Goal: Task Accomplishment & Management: Complete application form

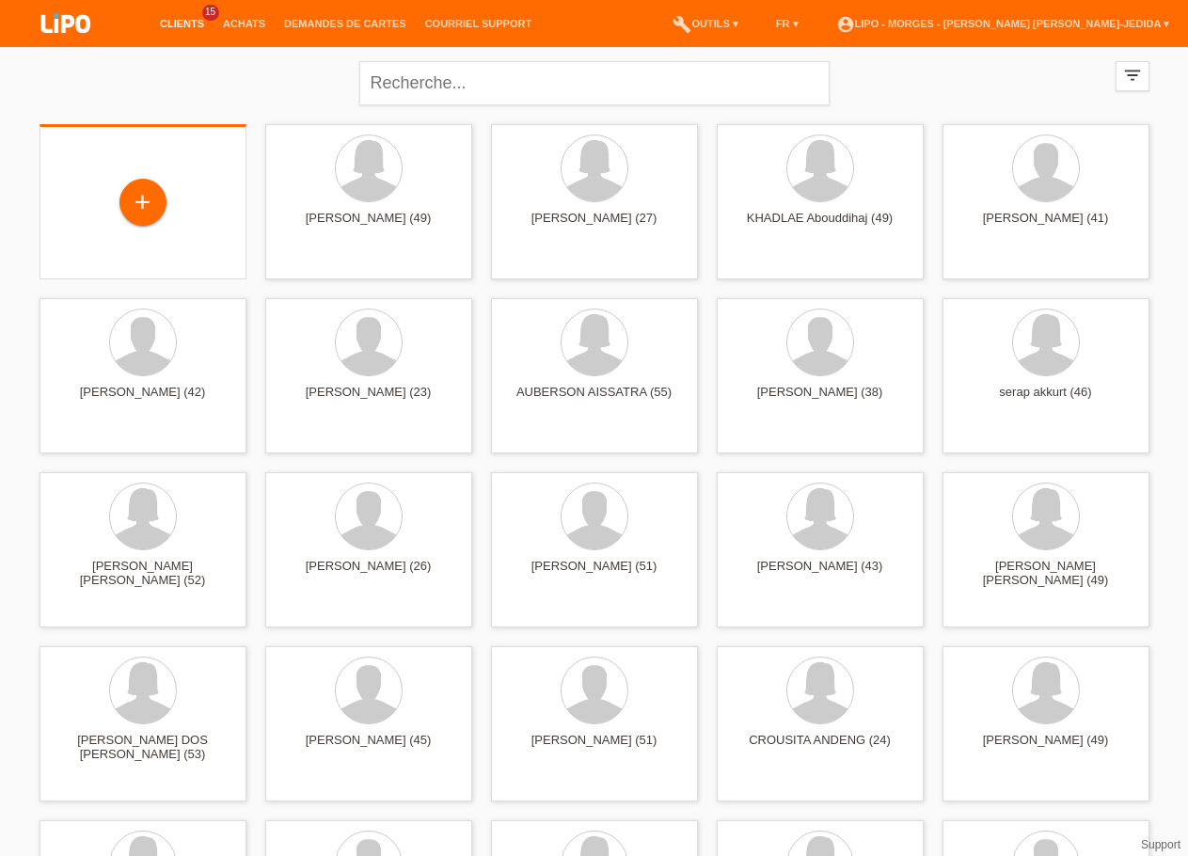
click at [194, 207] on div "+" at bounding box center [143, 204] width 177 height 50
drag, startPoint x: 87, startPoint y: 191, endPoint x: 104, endPoint y: 192, distance: 17.9
click at [87, 192] on div "+" at bounding box center [143, 204] width 177 height 50
click at [127, 189] on div "+" at bounding box center [142, 202] width 47 height 47
click at [154, 198] on div "+" at bounding box center [142, 202] width 45 height 32
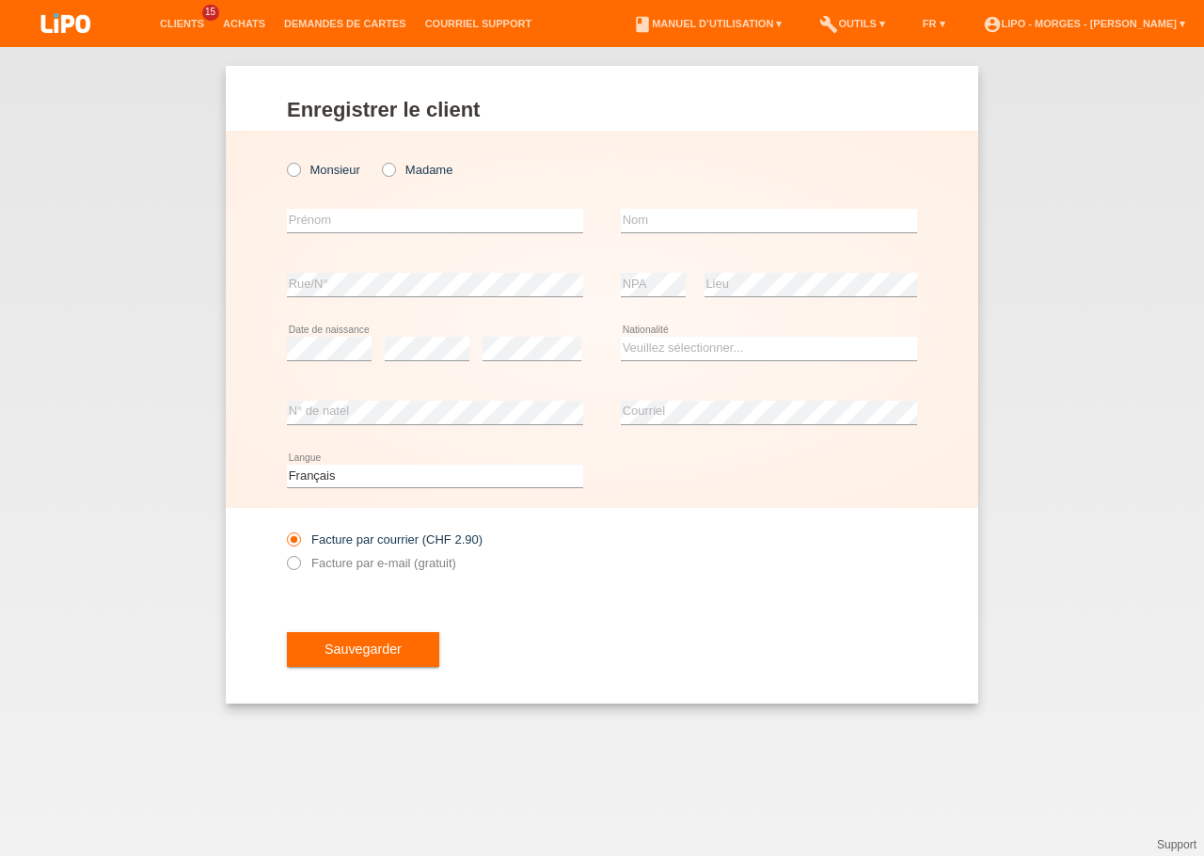
click at [406, 162] on div "Monsieur Madame" at bounding box center [435, 169] width 296 height 39
click at [379, 160] on icon at bounding box center [379, 160] width 0 height 0
click at [392, 170] on input "Madame" at bounding box center [388, 169] width 12 height 12
radio input "true"
click at [379, 160] on icon at bounding box center [379, 160] width 0 height 0
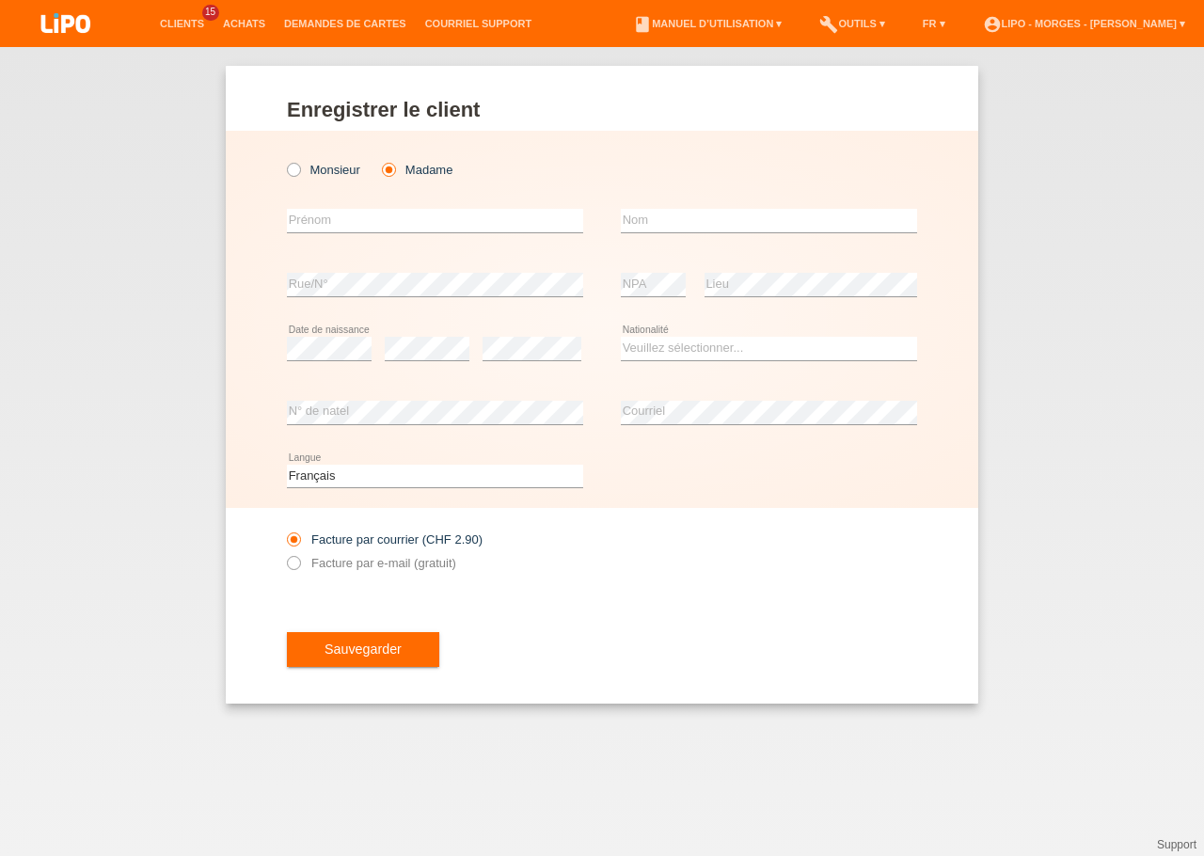
click at [394, 166] on input "Madame" at bounding box center [388, 169] width 12 height 12
click at [379, 160] on icon at bounding box center [379, 160] width 0 height 0
click at [391, 168] on input "Madame" at bounding box center [388, 169] width 12 height 12
click at [377, 223] on input "text" at bounding box center [435, 221] width 296 height 24
type input "y"
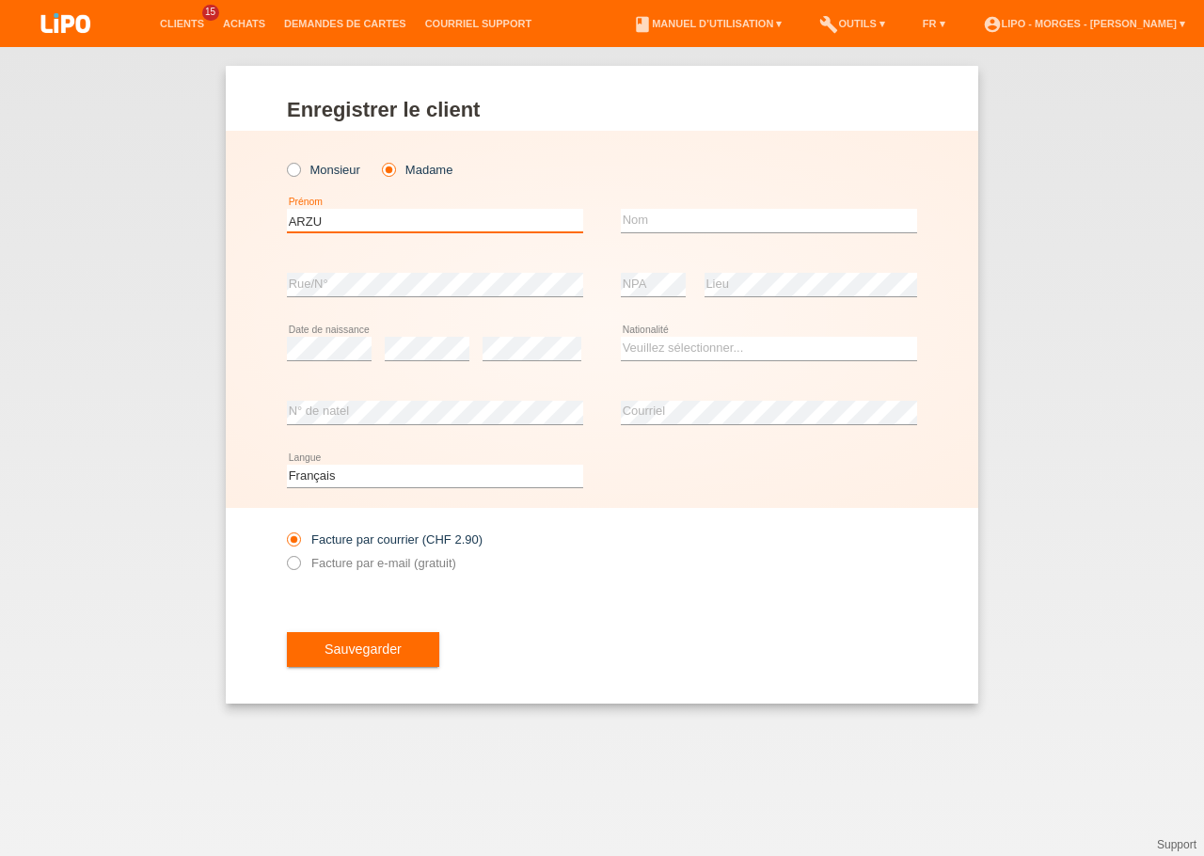
type input "ARZU"
click at [657, 214] on input "text" at bounding box center [769, 221] width 296 height 24
type input "YARALI"
click at [621, 337] on select "Veuillez sélectionner... Suisse Allemagne Autriche Liechtenstein ------------ A…" at bounding box center [769, 348] width 296 height 23
select select "TR"
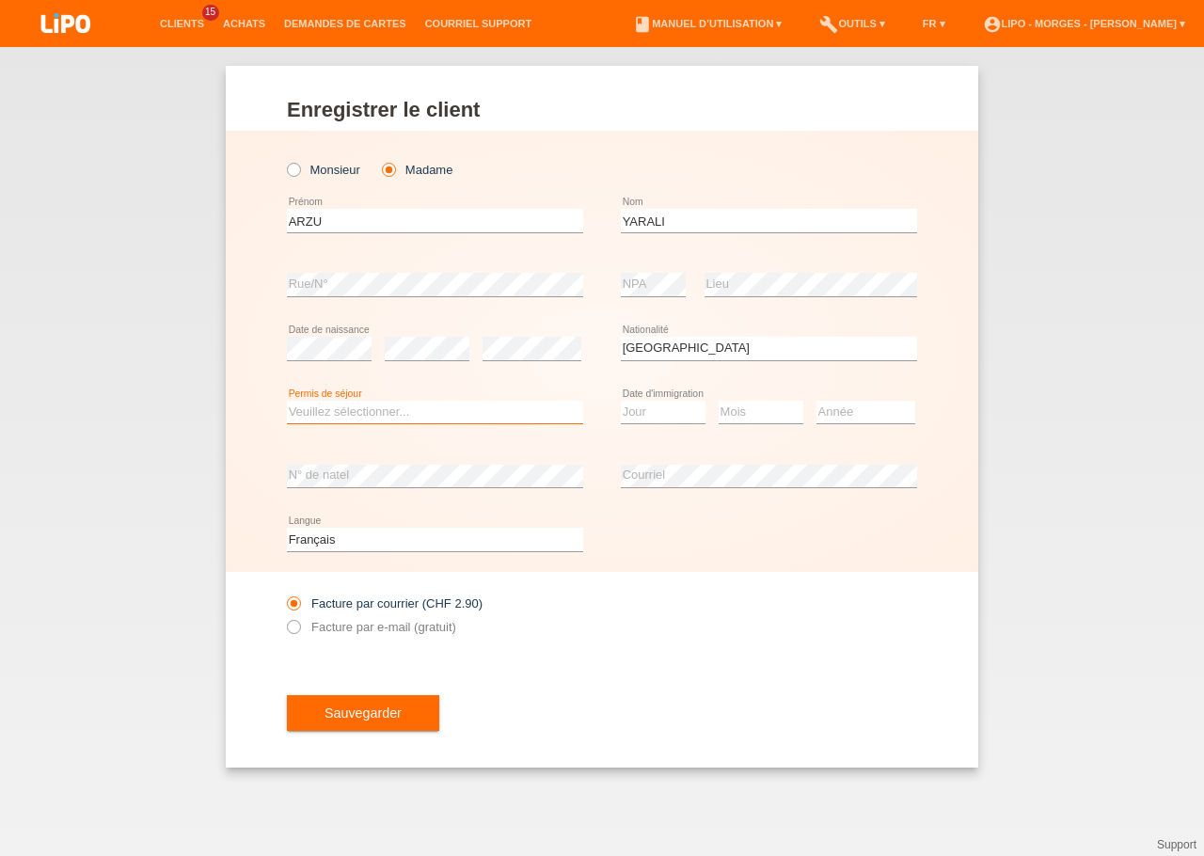
click at [287, 401] on select "Veuillez sélectionner... C B B - Statut de réfugié Autre" at bounding box center [435, 412] width 296 height 23
select select "C"
click at [621, 401] on select "Jour 01 02 03 04 05 06 07 08 09 10 11" at bounding box center [663, 412] width 85 height 23
select select "08"
click at [719, 401] on select "Mois 01 02 03 04 05 06 07 08 09 10 11" at bounding box center [761, 412] width 85 height 23
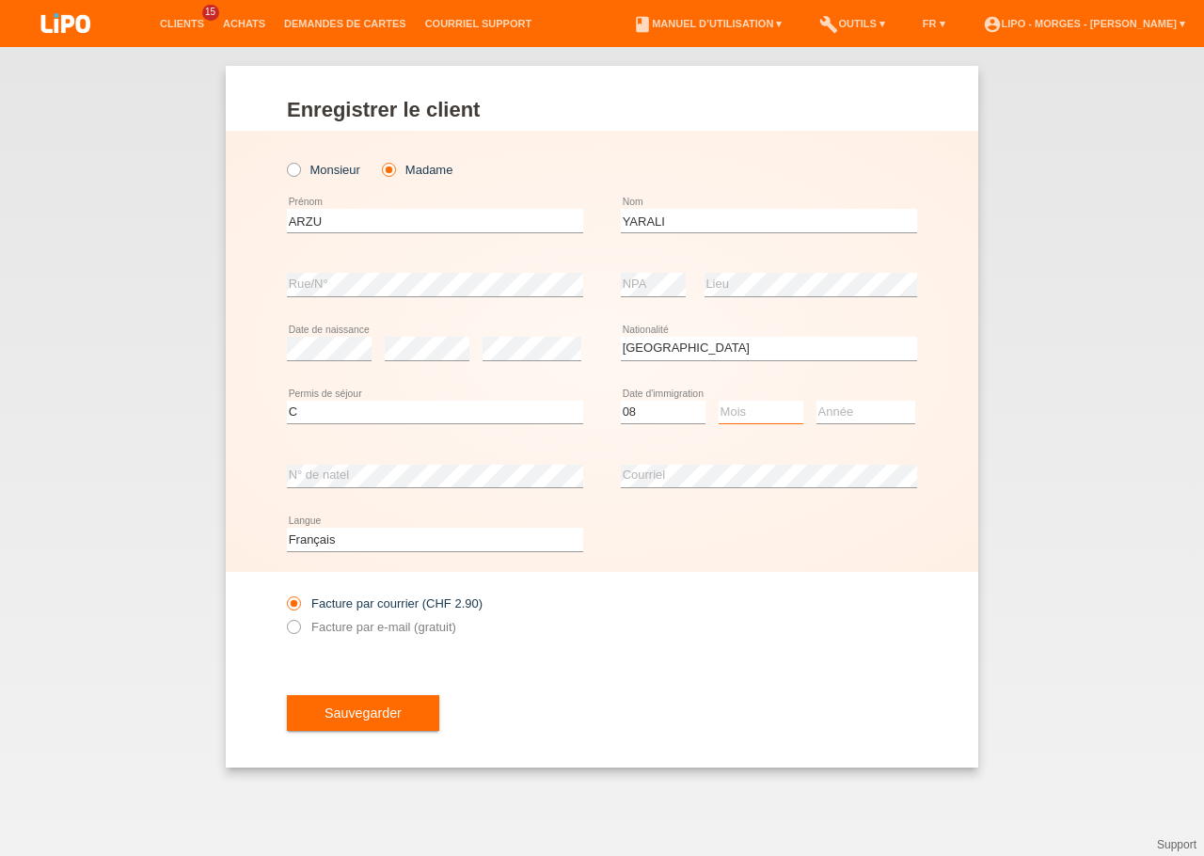
select select "08"
click at [0, 0] on option "08" at bounding box center [0, 0] width 0 height 0
click at [816, 401] on select "Année 2025 2024 2023 2022 2021 2020 2019 2018 2017 2016 2015 2014 2013 2012 201…" at bounding box center [865, 412] width 99 height 23
select select "2012"
drag, startPoint x: 384, startPoint y: 630, endPoint x: 475, endPoint y: 617, distance: 92.2
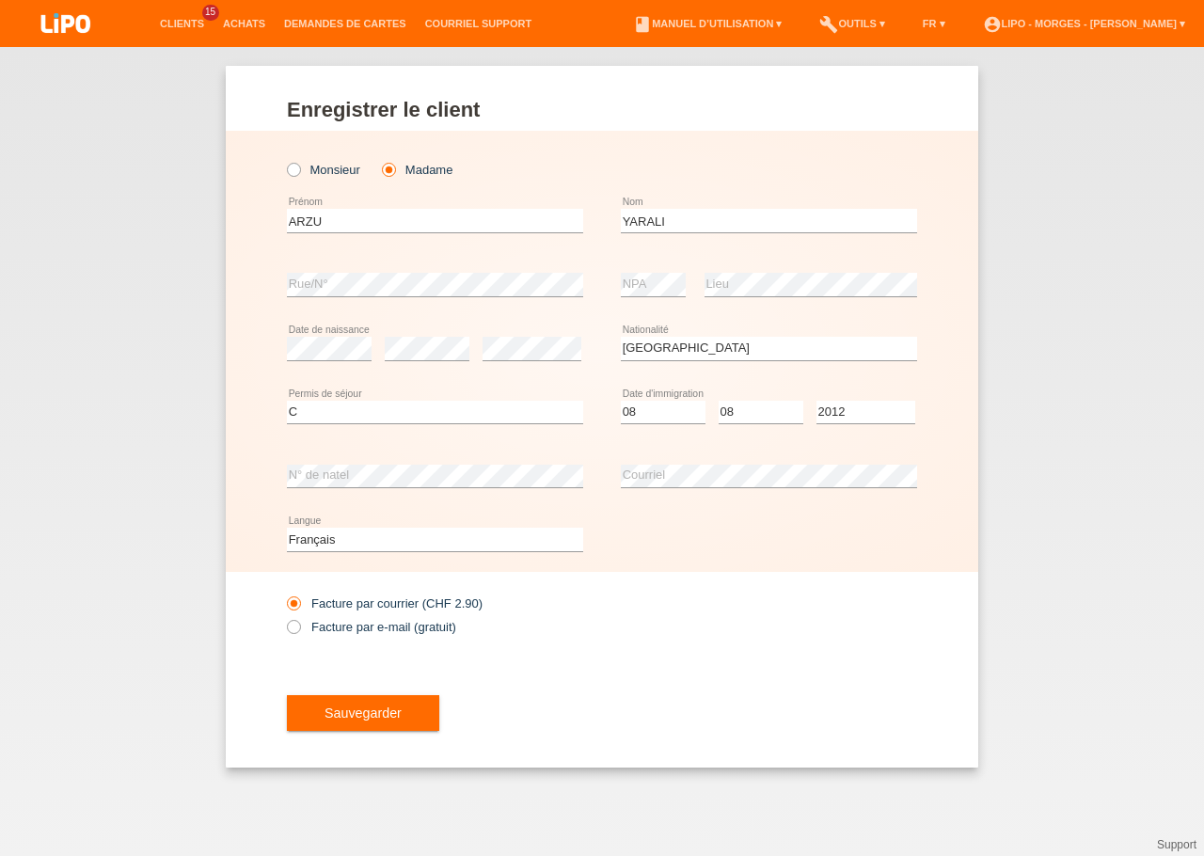
click at [385, 629] on label "Facture par e-mail (gratuit)" at bounding box center [371, 627] width 169 height 14
click at [299, 629] on input "Facture par e-mail (gratuit)" at bounding box center [293, 632] width 12 height 24
radio input "true"
click at [621, 401] on select "Jour 01 02 03 04 05 06 07 08 09 10 11" at bounding box center [663, 412] width 85 height 23
click at [669, 416] on select "Jour 01 02 03 04 05 06 07 08 09 10 11" at bounding box center [663, 412] width 85 height 23
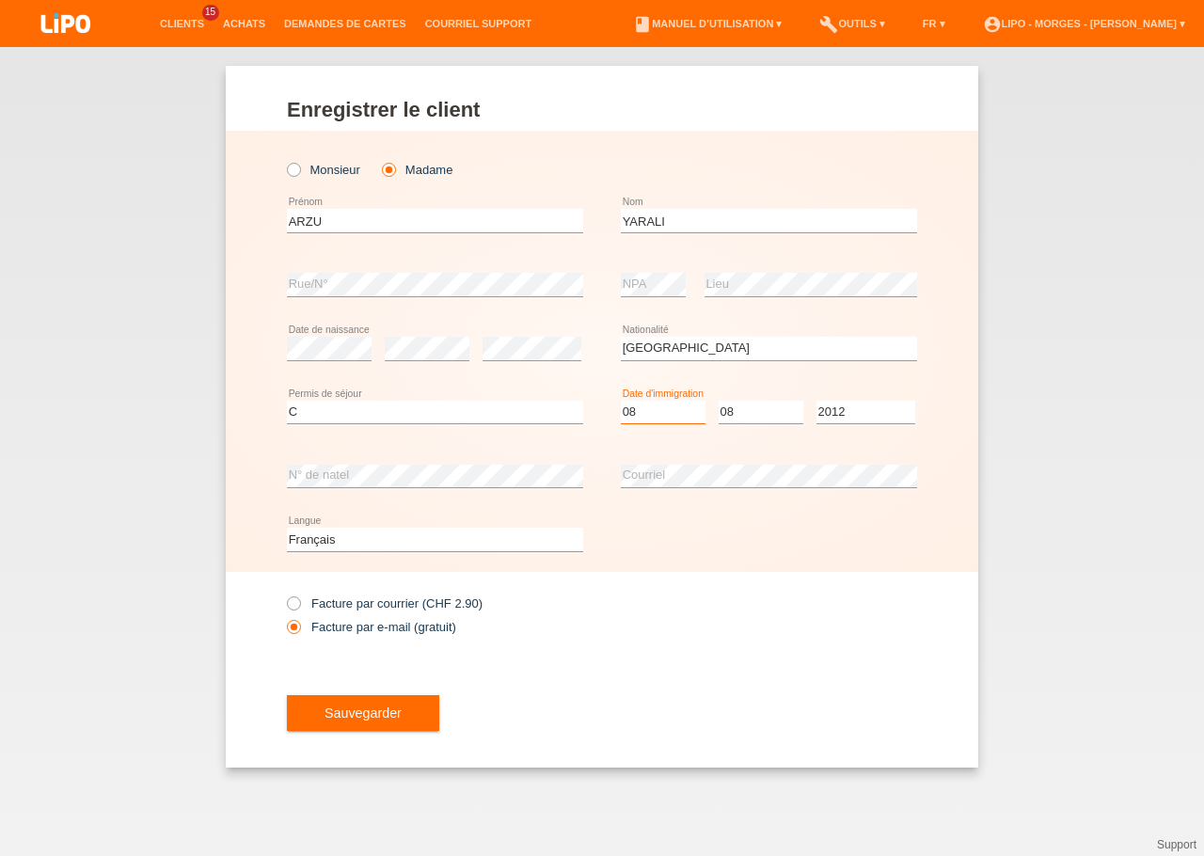
click at [621, 401] on select "Jour 01 02 03 04 05 06 07 08 09 10 11" at bounding box center [663, 412] width 85 height 23
click at [719, 401] on select "Mois 01 02 03 04 05 06 07 08 09 10 11" at bounding box center [761, 412] width 85 height 23
click at [787, 413] on select "Mois 01 02 03 04 05 06 07 08 09 10 11" at bounding box center [761, 412] width 85 height 23
click at [621, 401] on select "Jour 01 02 03 04 05 06 07 08 09 10 11" at bounding box center [663, 412] width 85 height 23
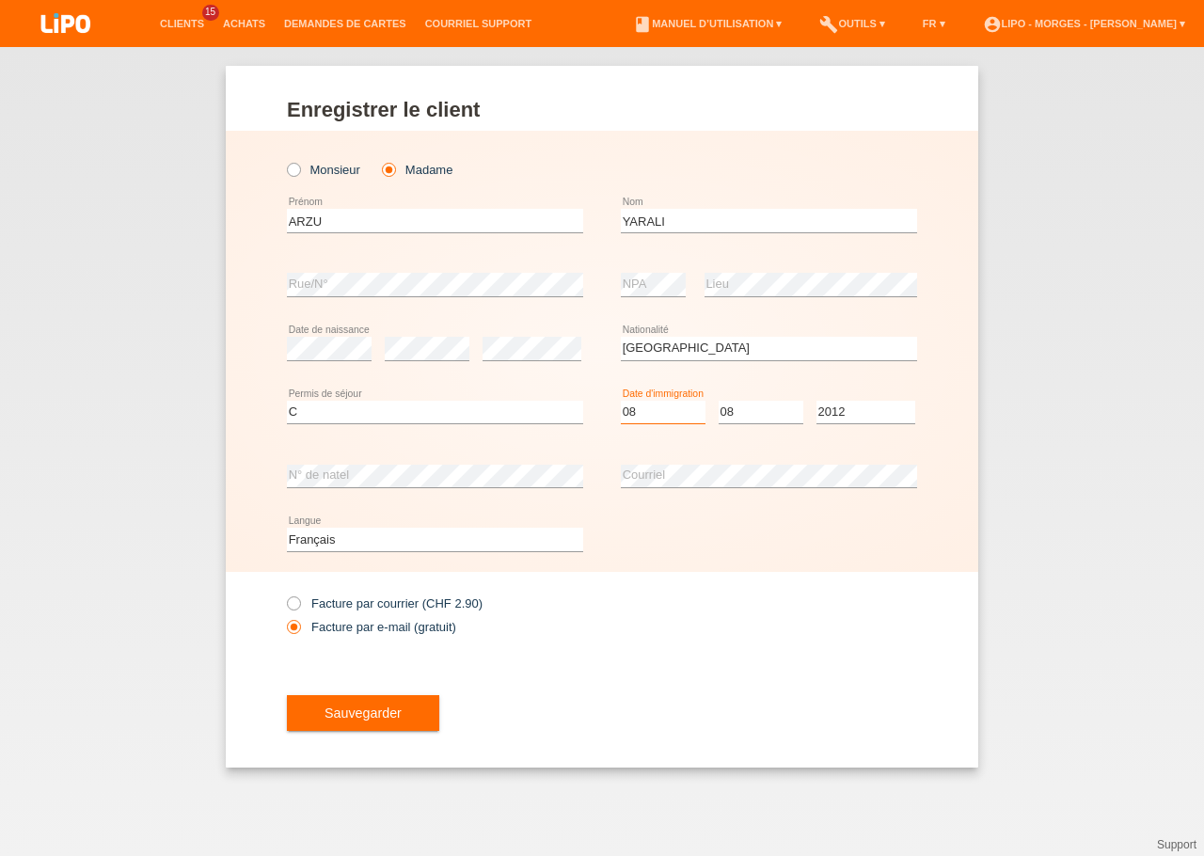
select select "02"
click at [0, 0] on option "02" at bounding box center [0, 0] width 0 height 0
click at [331, 716] on span "Sauvegarder" at bounding box center [362, 712] width 77 height 15
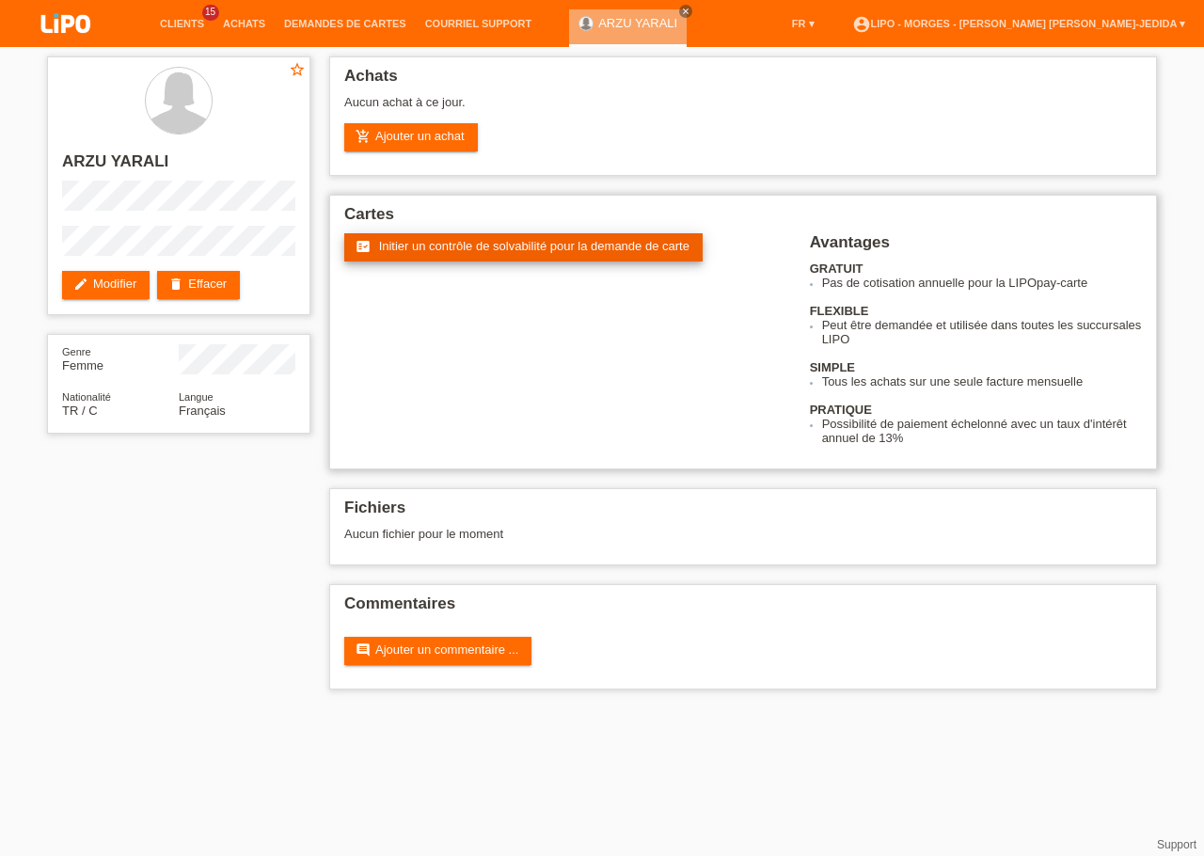
click at [467, 245] on span "Initier un contrôle de solvabilité pour la demande de carte" at bounding box center [534, 246] width 310 height 14
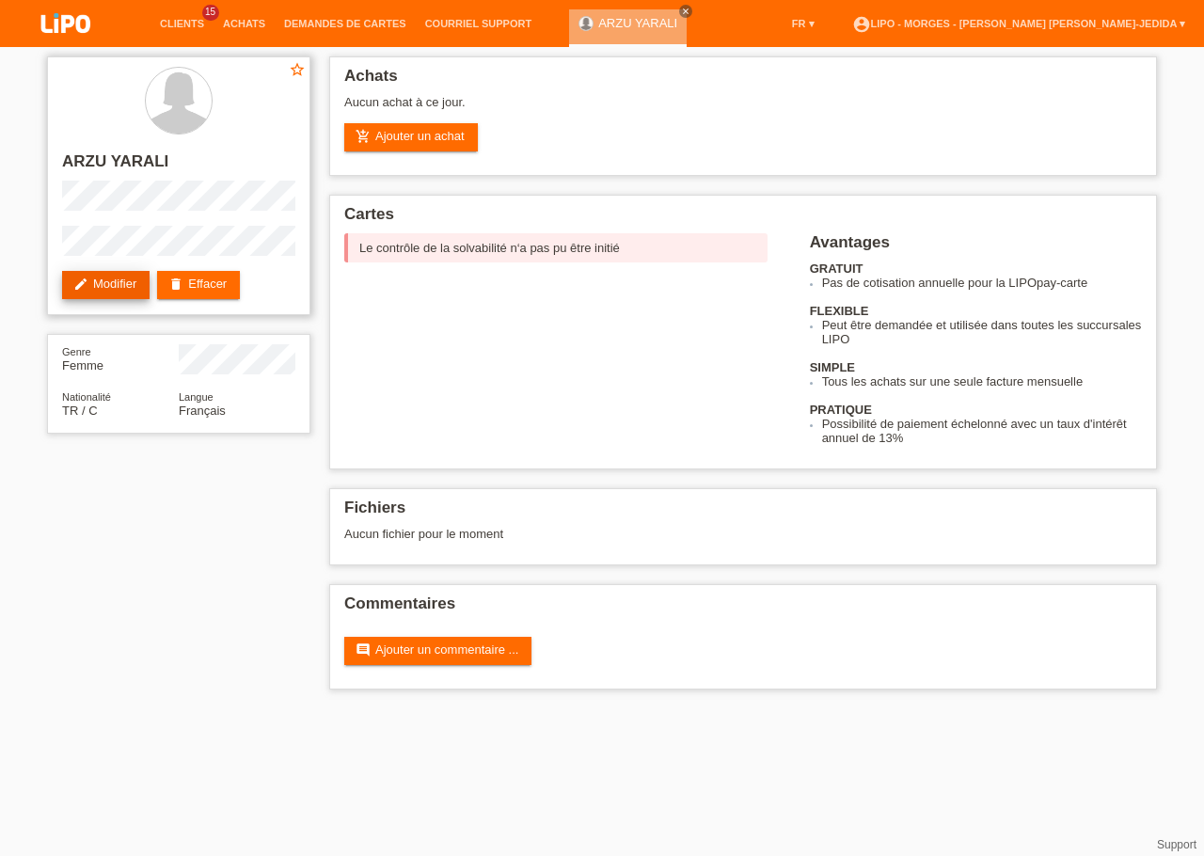
click at [129, 283] on link "edit Modifier" at bounding box center [105, 285] width 87 height 28
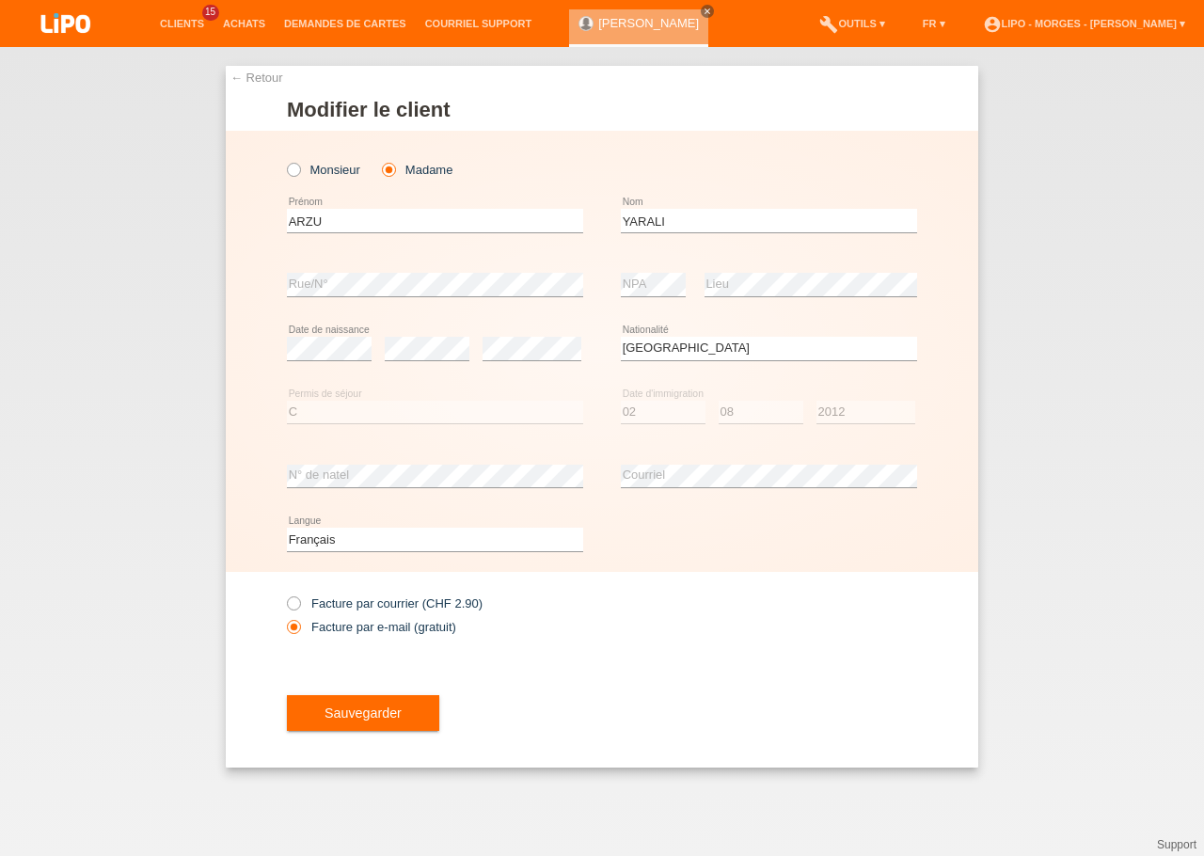
select select "TR"
select select "C"
select select "02"
select select "08"
select select "2012"
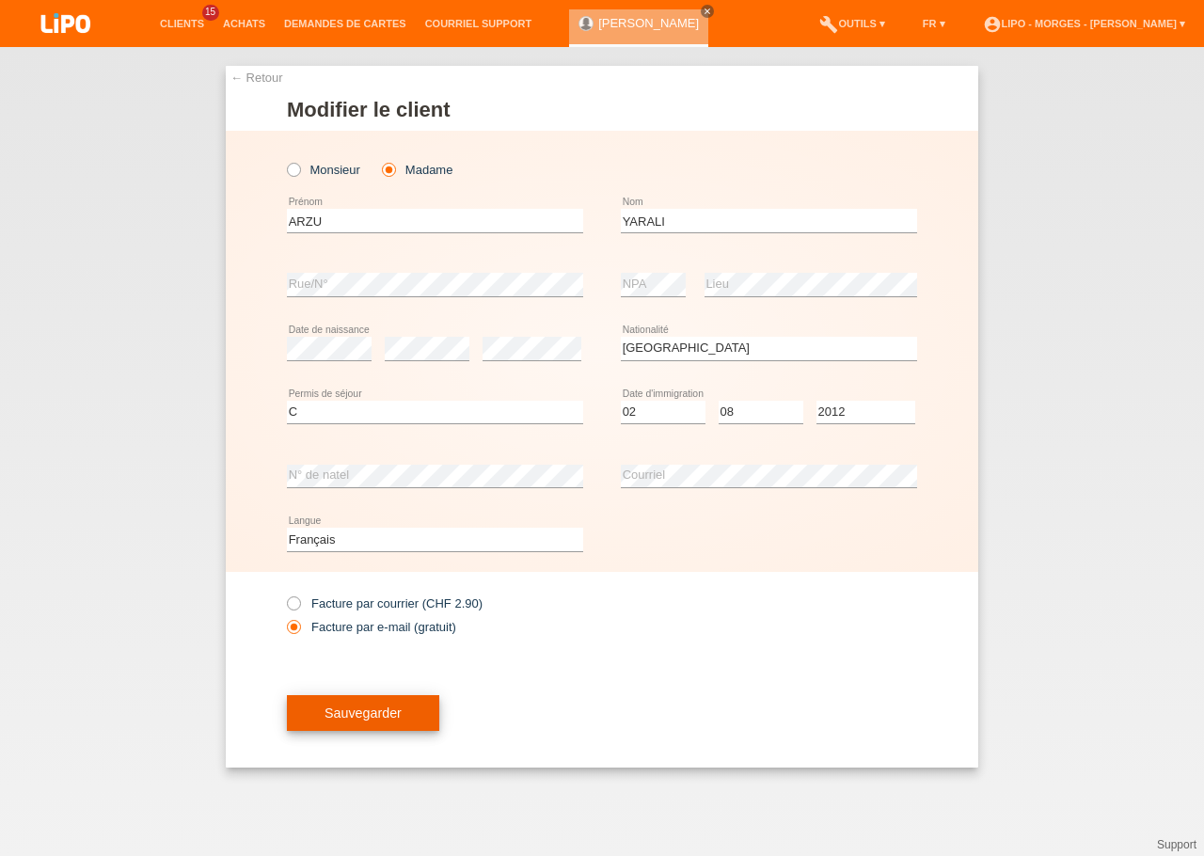
click at [356, 710] on span "Sauvegarder" at bounding box center [362, 712] width 77 height 15
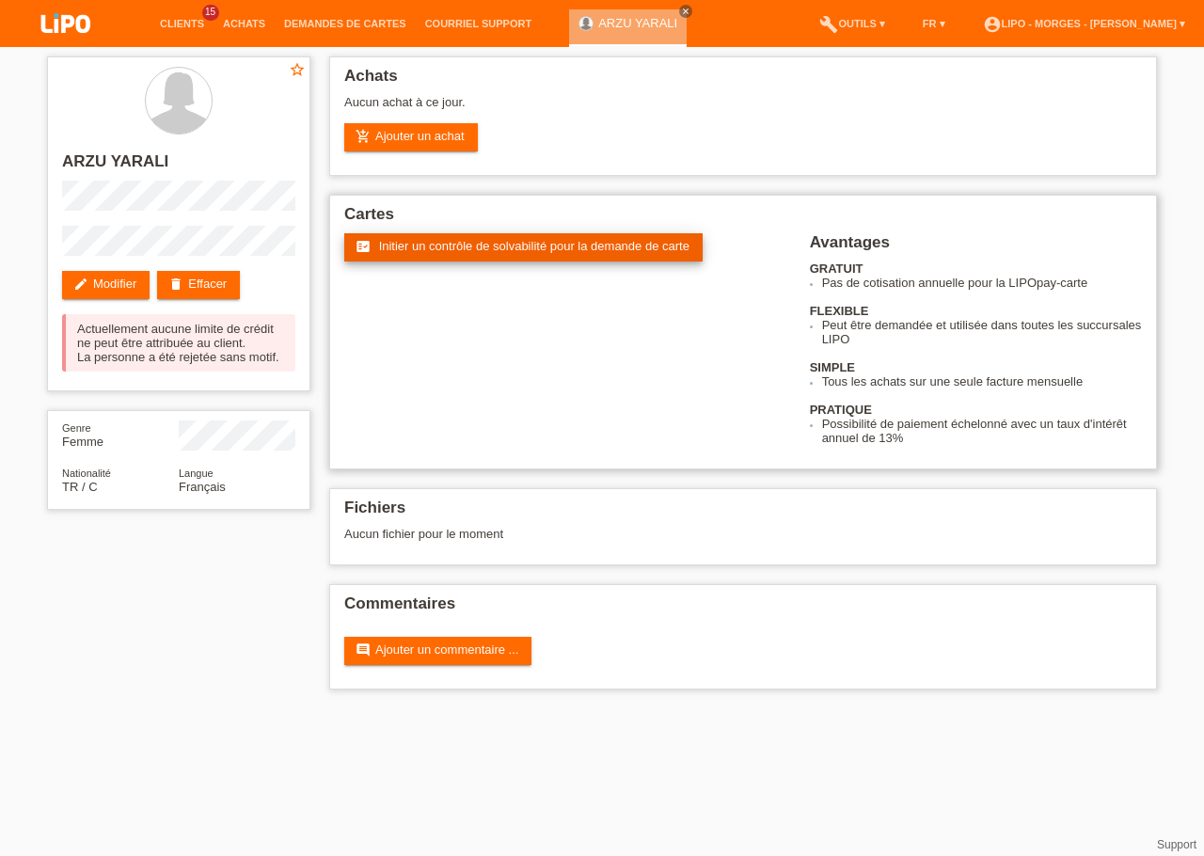
click at [387, 253] on span "Initier un contrôle de solvabilité pour la demande de carte" at bounding box center [534, 246] width 310 height 14
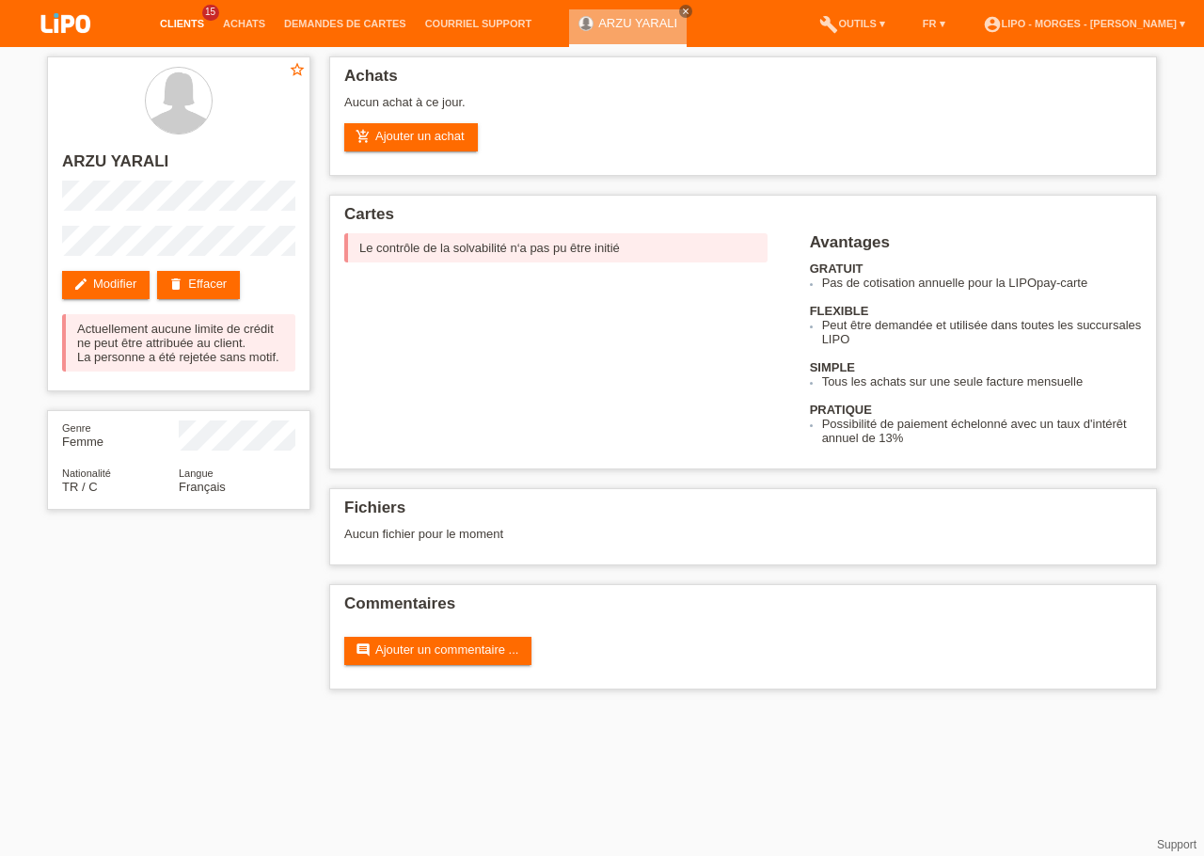
click at [166, 28] on link "Clients" at bounding box center [181, 23] width 63 height 11
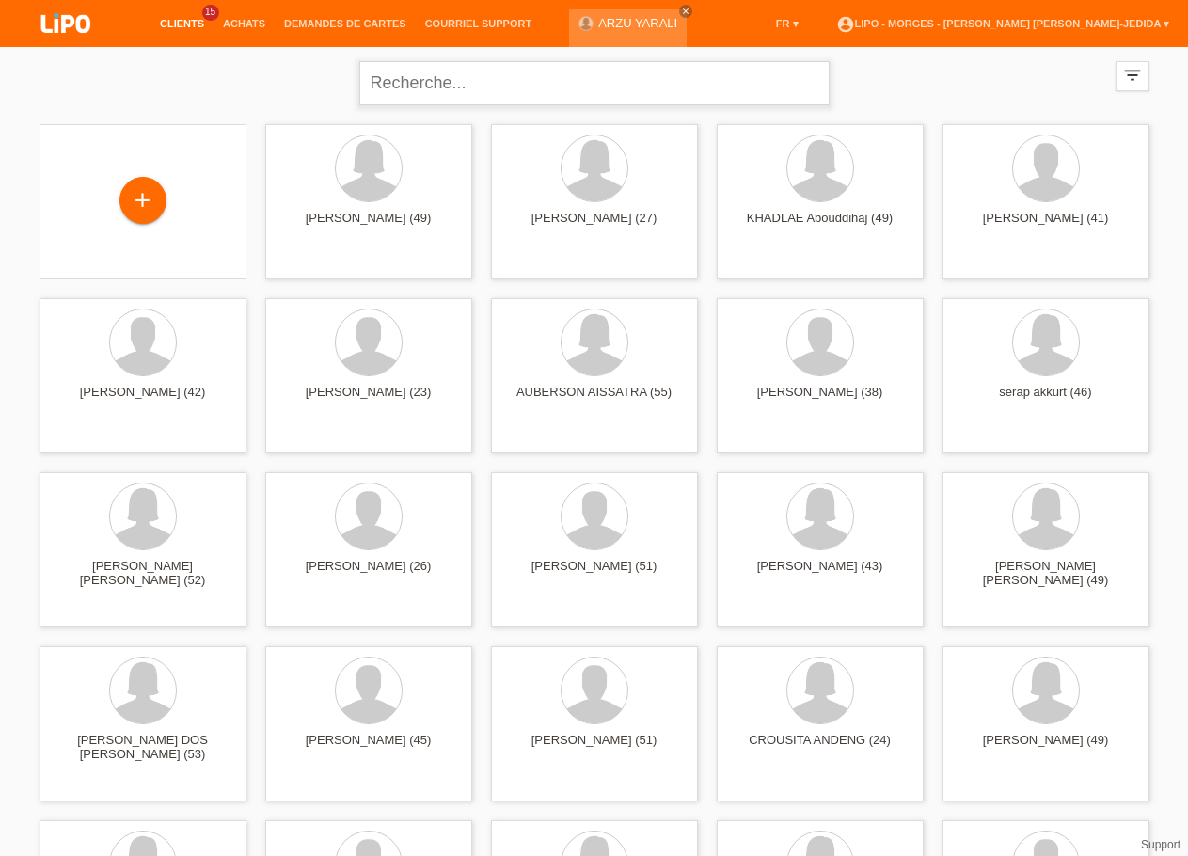
click at [419, 80] on input "text" at bounding box center [594, 83] width 470 height 44
click at [469, 81] on input "text" at bounding box center [594, 83] width 470 height 44
type input "mout"
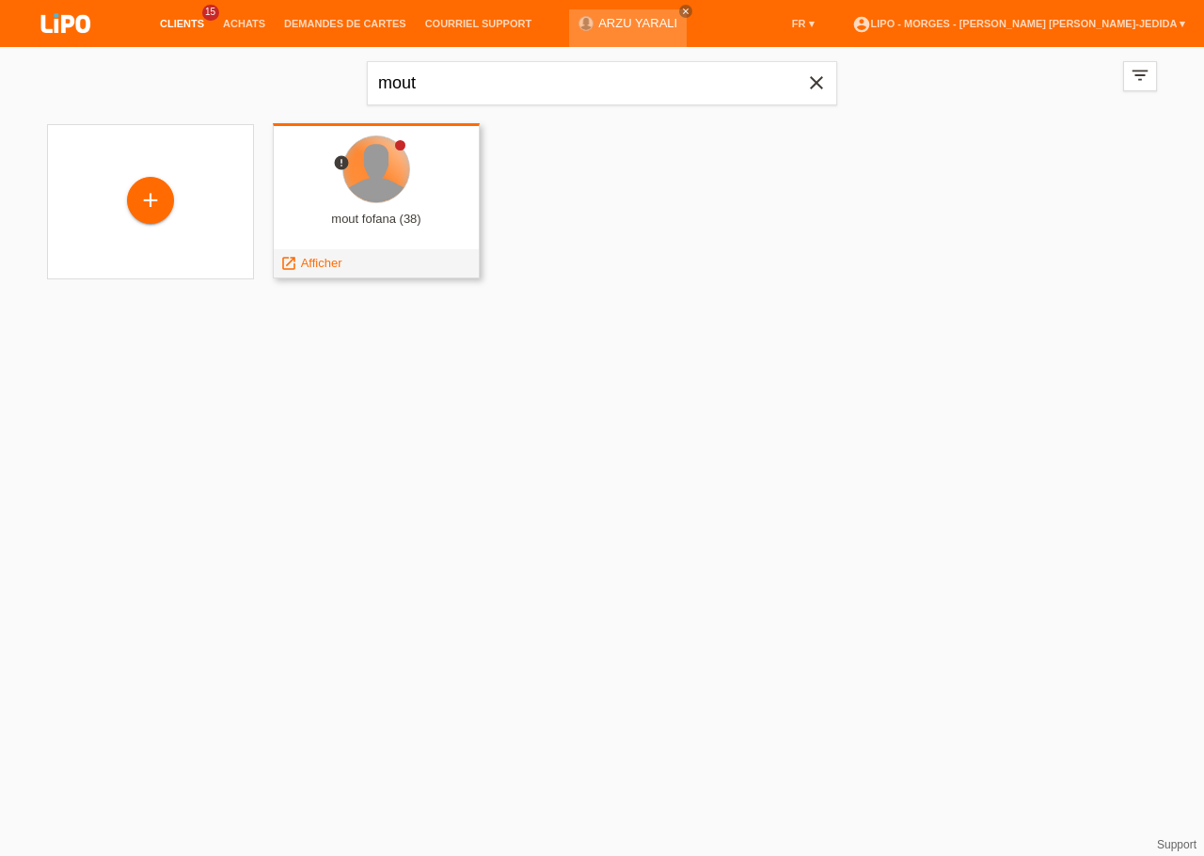
click at [365, 177] on div at bounding box center [376, 169] width 66 height 66
click at [326, 261] on span "Afficher" at bounding box center [321, 263] width 41 height 14
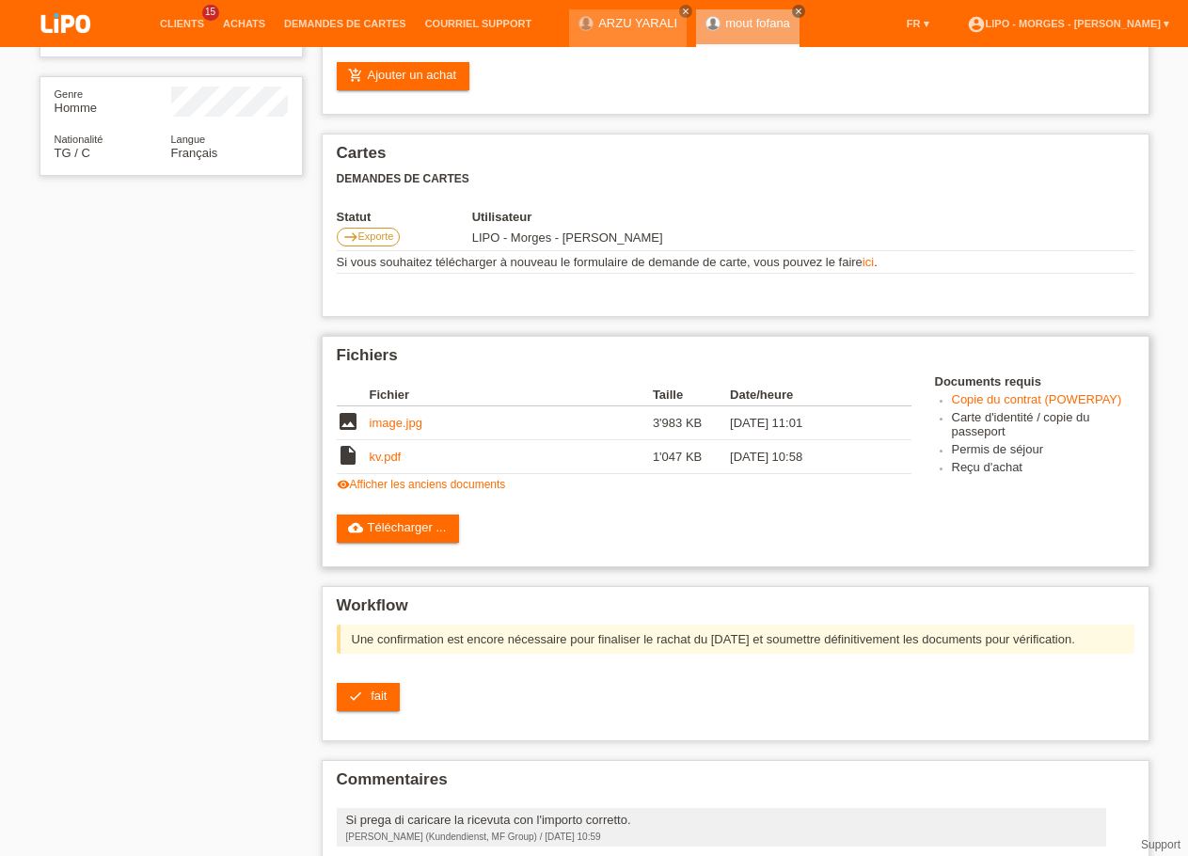
scroll to position [288, 0]
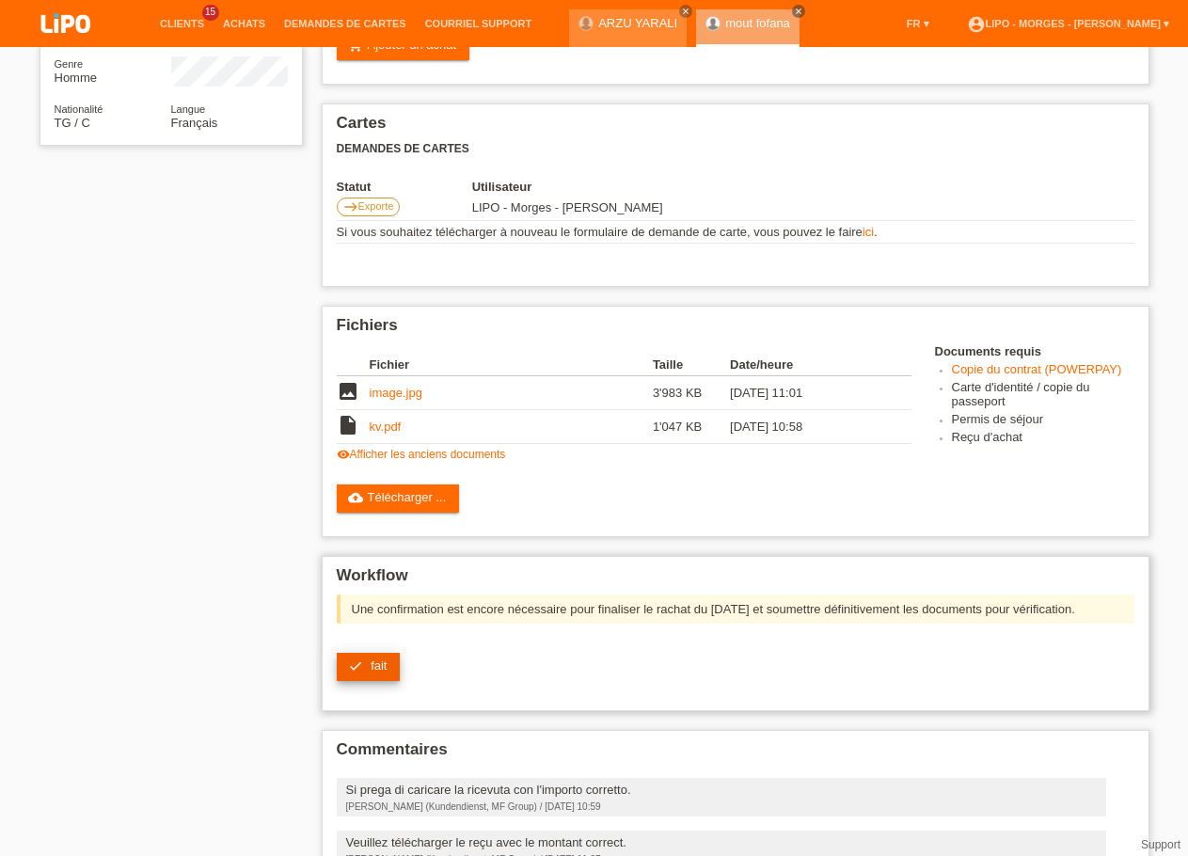
click at [373, 673] on span "fait" at bounding box center [379, 665] width 16 height 14
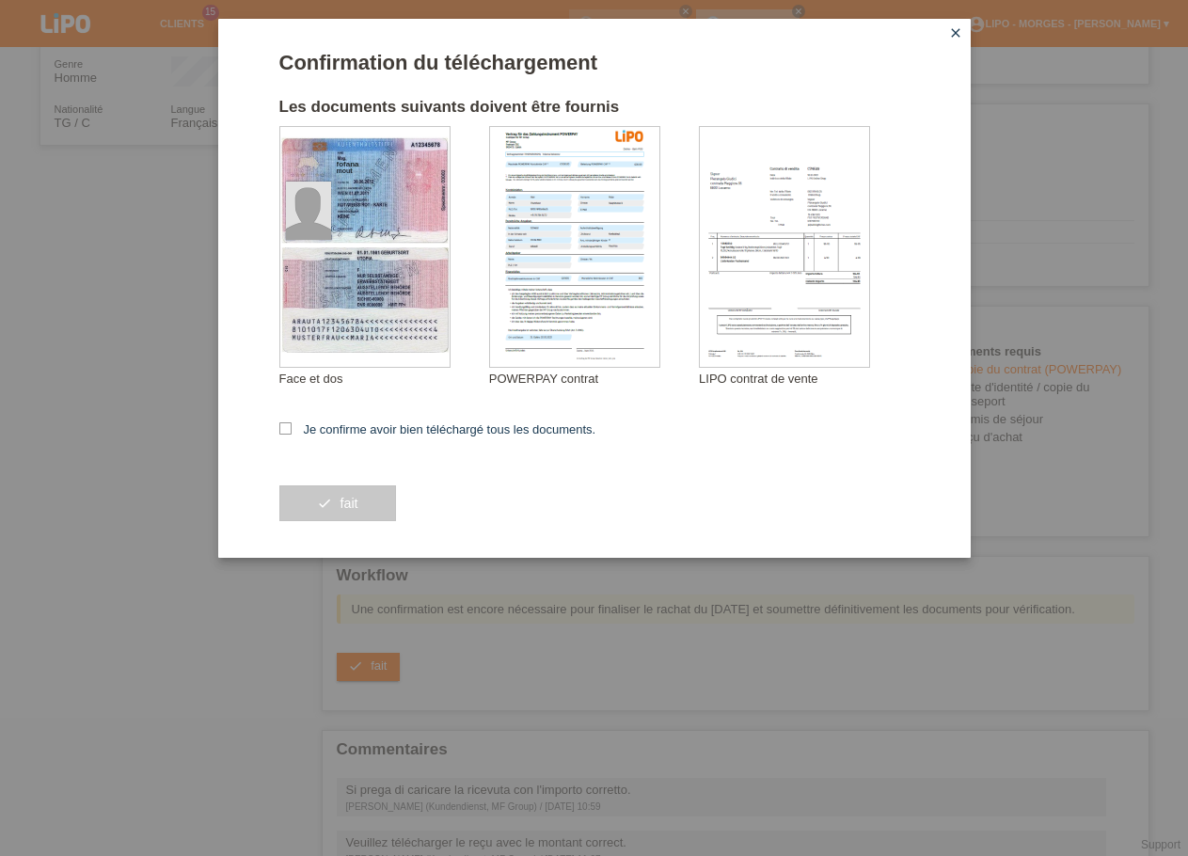
drag, startPoint x: 356, startPoint y: 433, endPoint x: 354, endPoint y: 449, distance: 16.1
click at [355, 432] on label "Je confirme avoir bien téléchargé tous les documents." at bounding box center [437, 429] width 317 height 14
click at [292, 432] on input "Je confirme avoir bien téléchargé tous les documents." at bounding box center [285, 428] width 12 height 12
checkbox input "true"
click at [354, 508] on span "fait" at bounding box center [349, 503] width 18 height 15
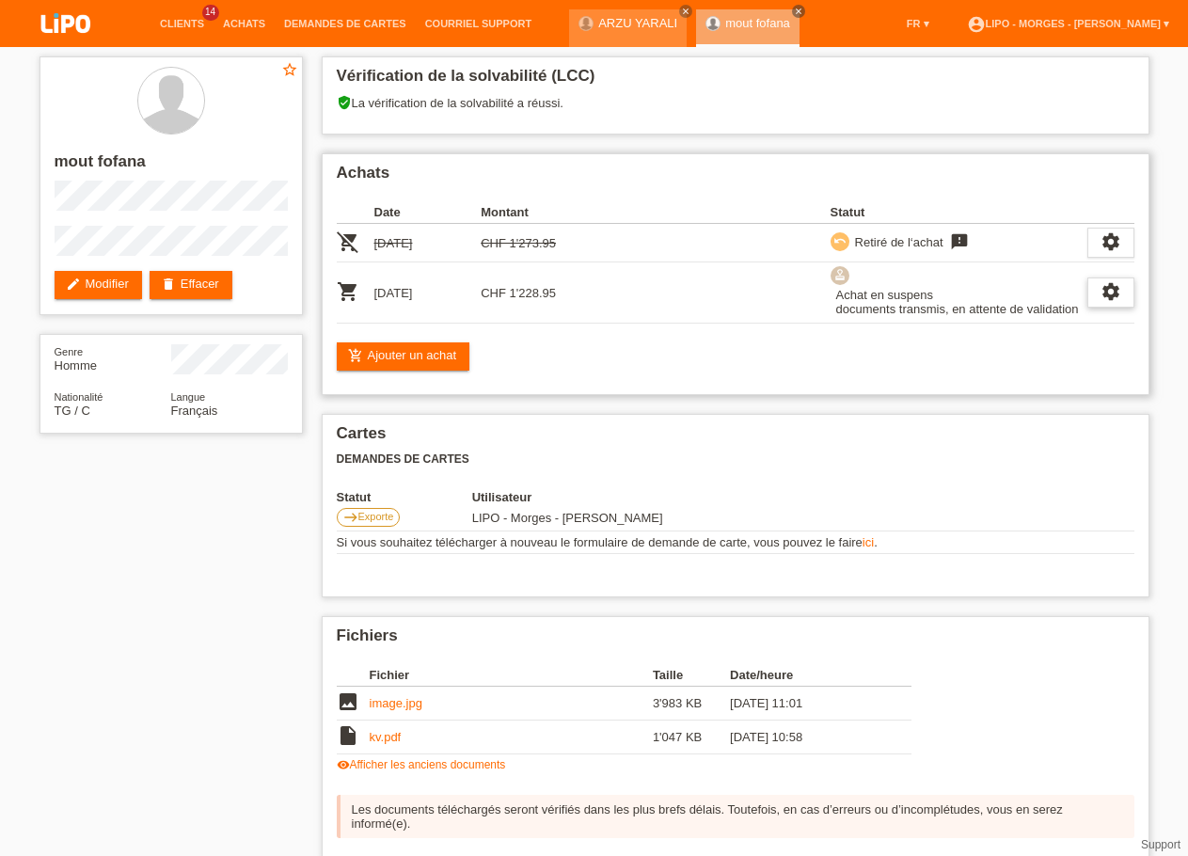
click at [1098, 291] on div "settings" at bounding box center [1110, 292] width 47 height 30
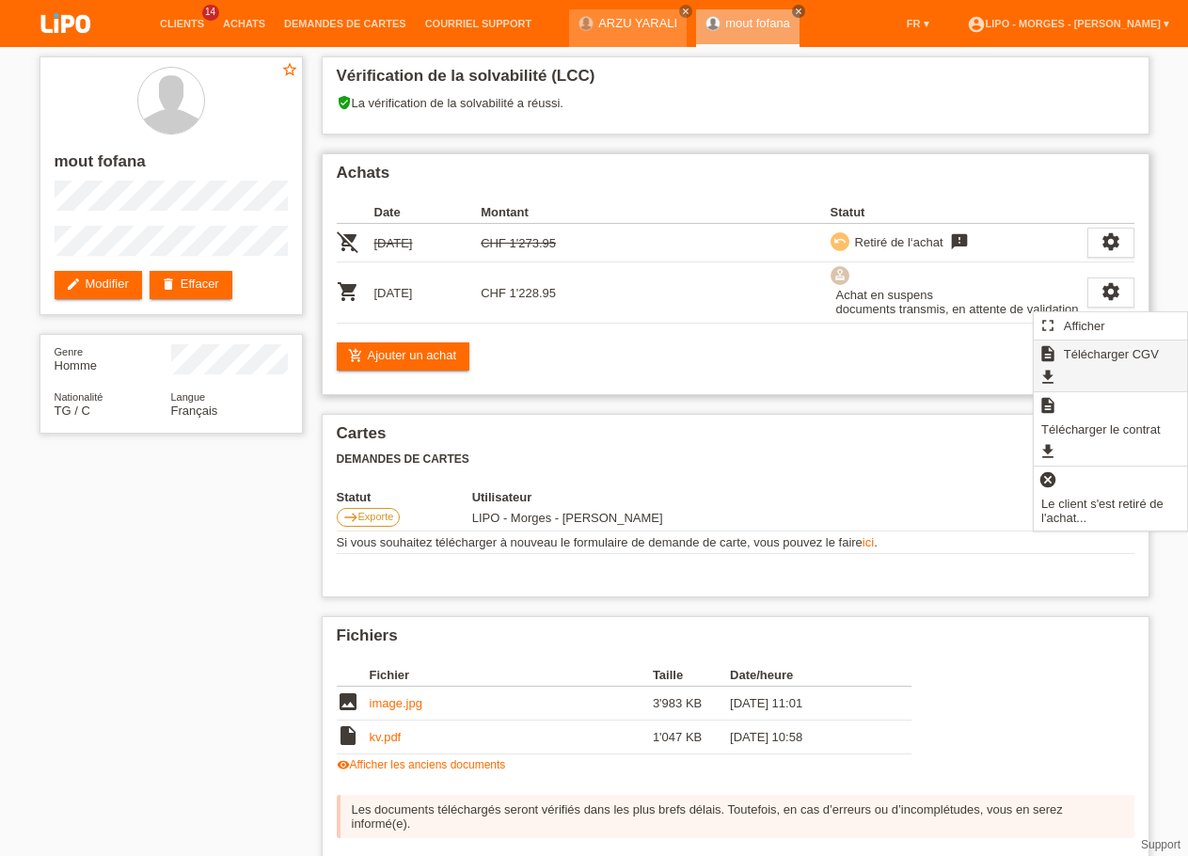
click at [1091, 354] on span "Télécharger CGV" at bounding box center [1111, 353] width 101 height 23
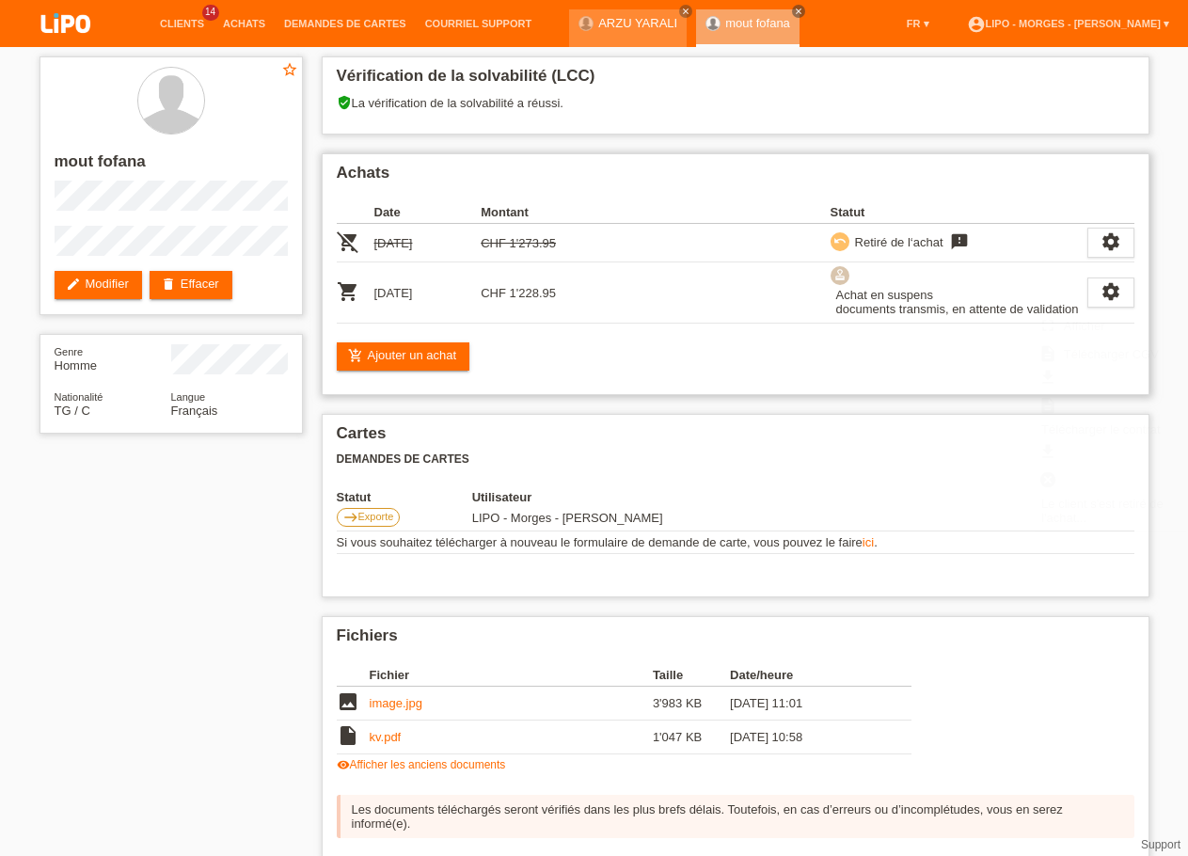
click at [1094, 432] on div "Vérification de la solvabilité (LCC) verified_user La vérification de la solvab…" at bounding box center [735, 607] width 847 height 1121
click at [1104, 300] on icon "settings" at bounding box center [1110, 291] width 21 height 21
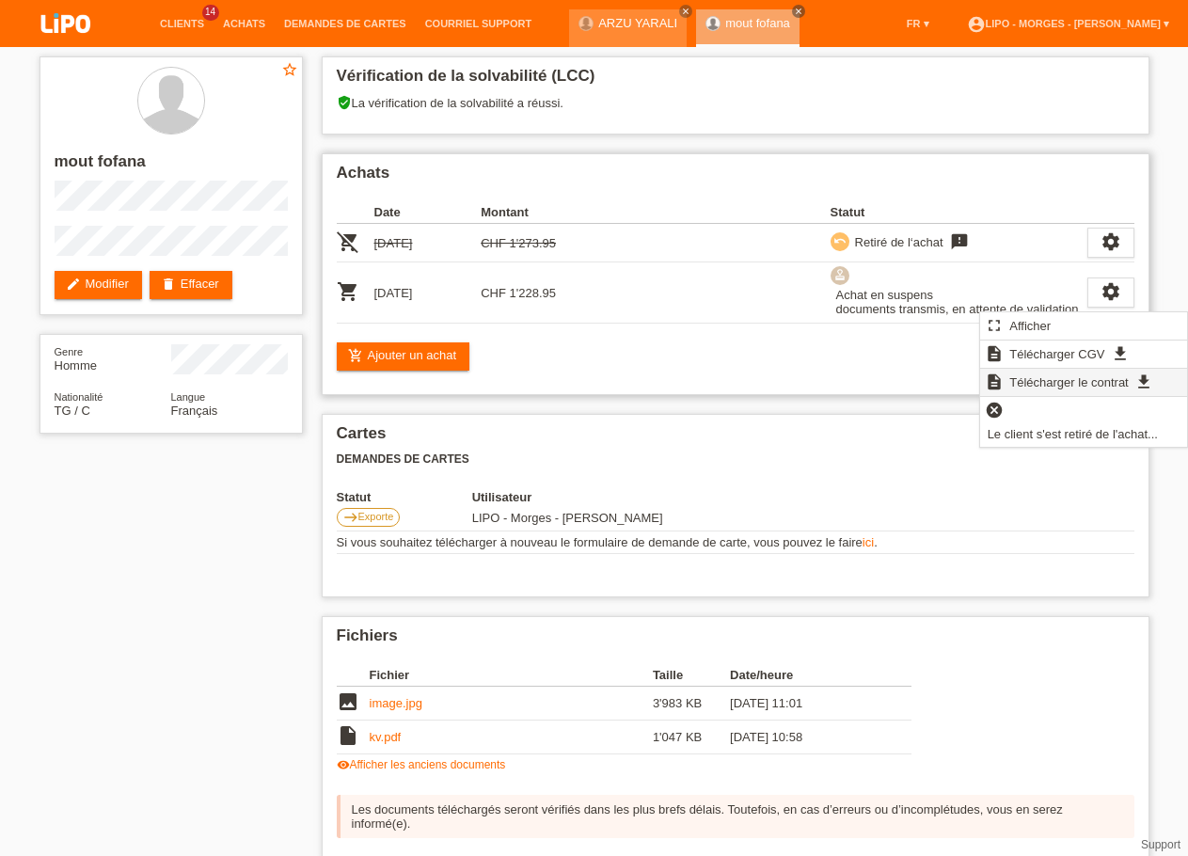
click at [1071, 382] on span "Télécharger le contrat" at bounding box center [1068, 382] width 124 height 23
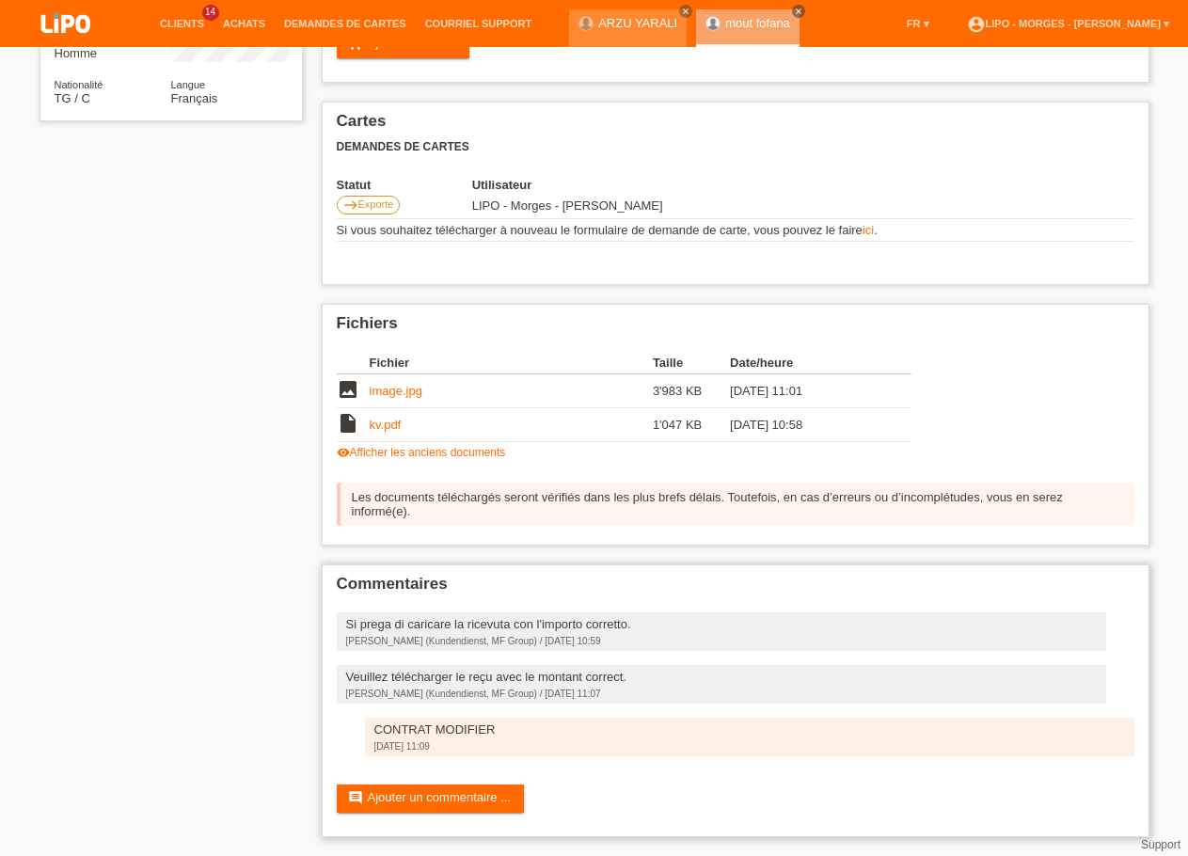
scroll to position [336, 0]
click at [463, 790] on link "comment Ajouter un commentaire ..." at bounding box center [430, 798] width 187 height 28
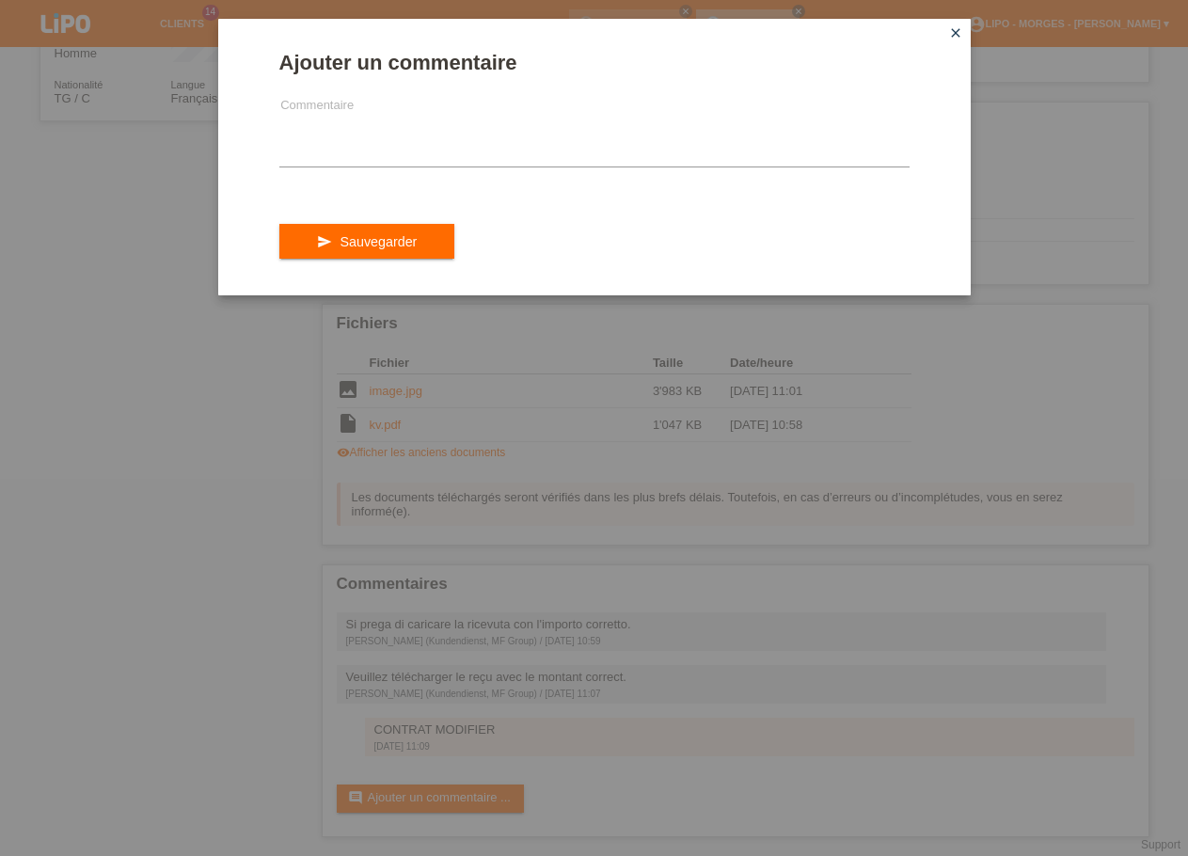
click at [1049, 245] on div "Ajouter un commentaire Commentaire send Sauvegarder close" at bounding box center [594, 428] width 1188 height 856
click at [964, 35] on link "close" at bounding box center [955, 35] width 24 height 22
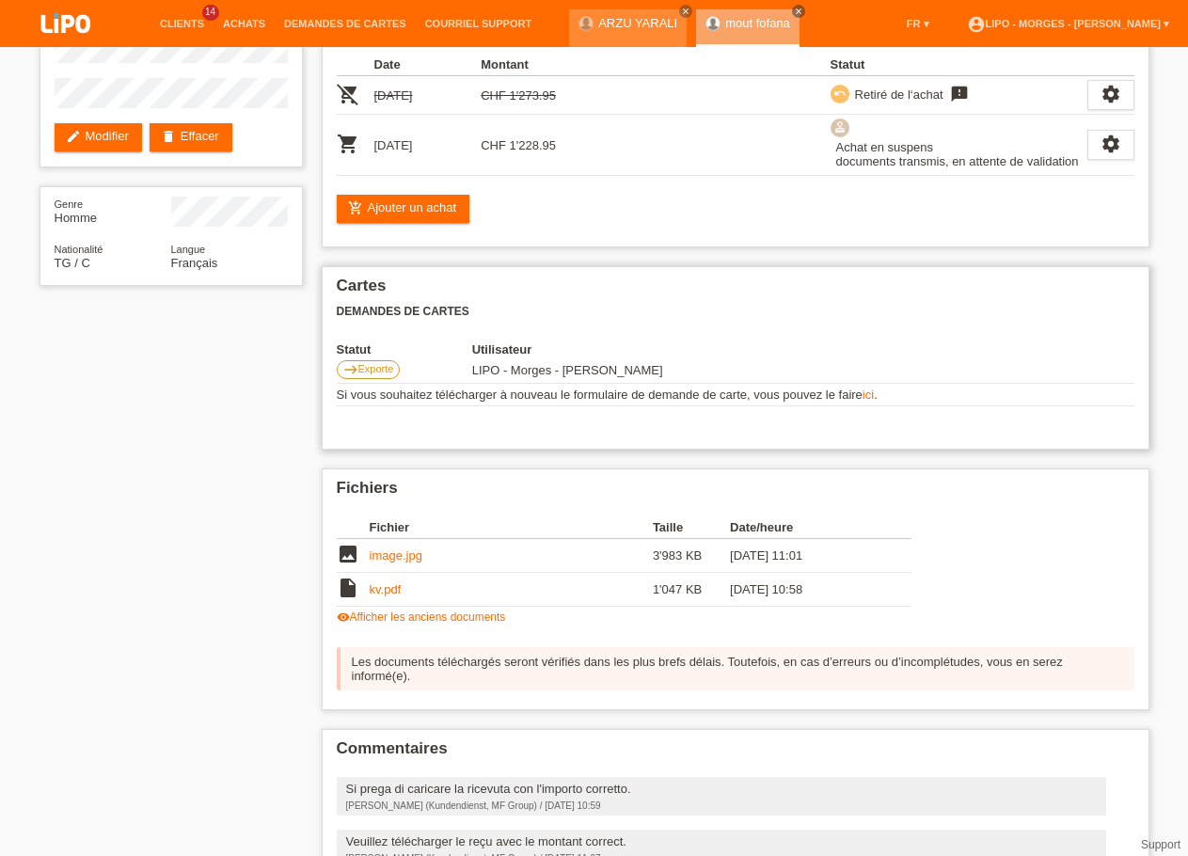
scroll to position [147, 0]
click at [1105, 147] on icon "settings" at bounding box center [1110, 145] width 21 height 21
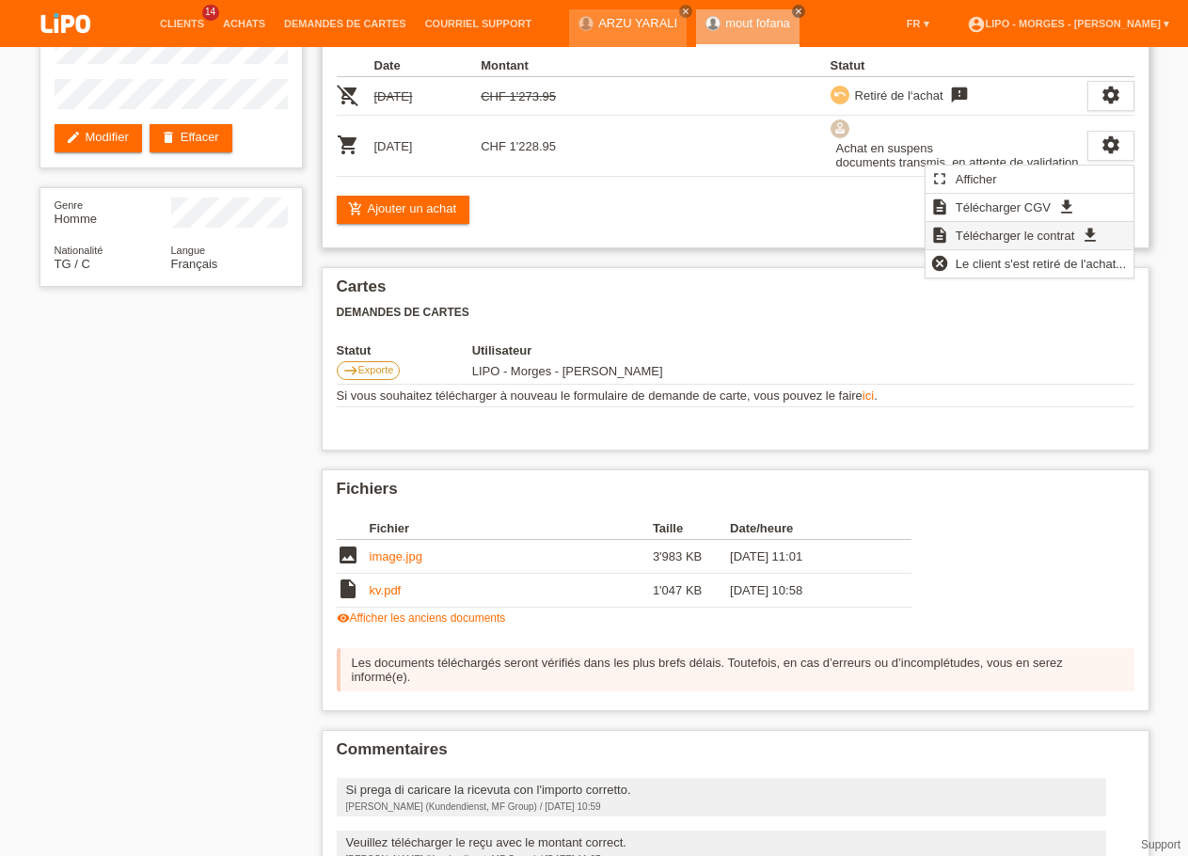
click at [1021, 234] on span "Télécharger le contrat" at bounding box center [1015, 235] width 124 height 23
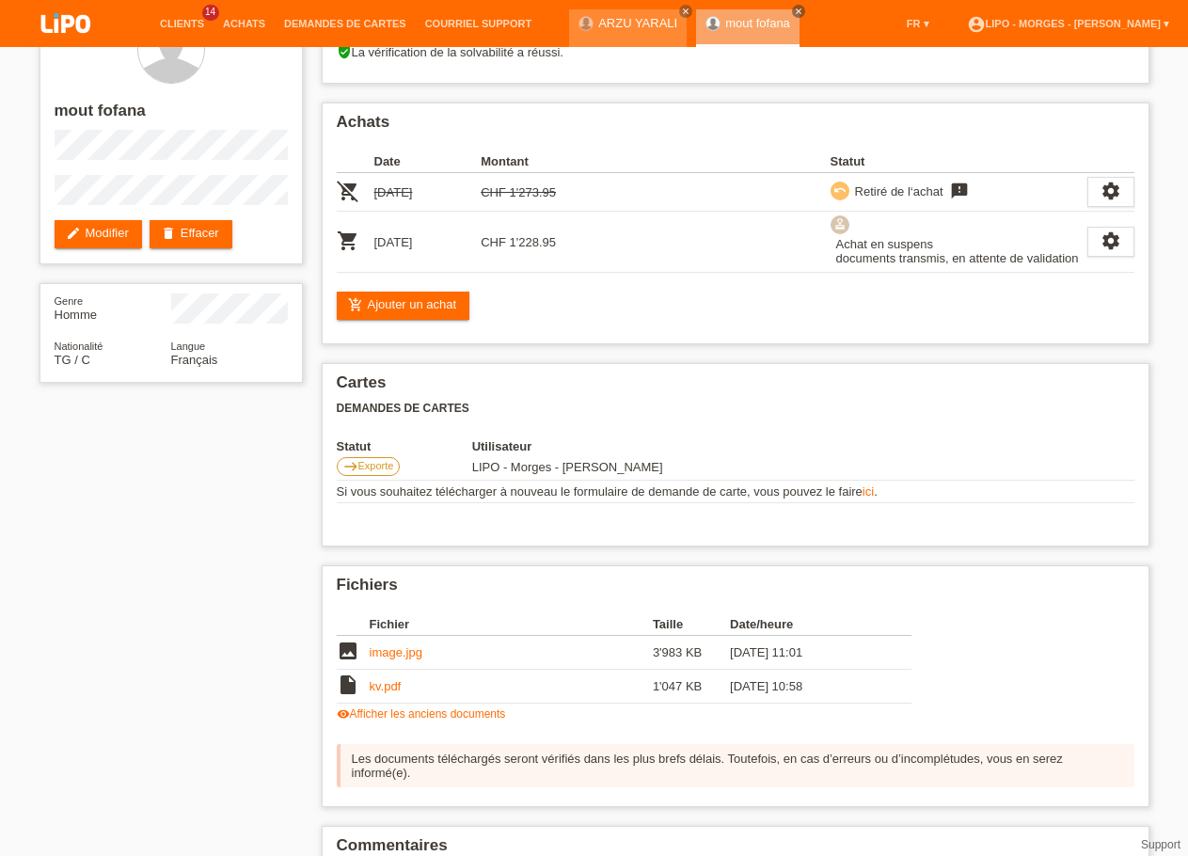
scroll to position [0, 0]
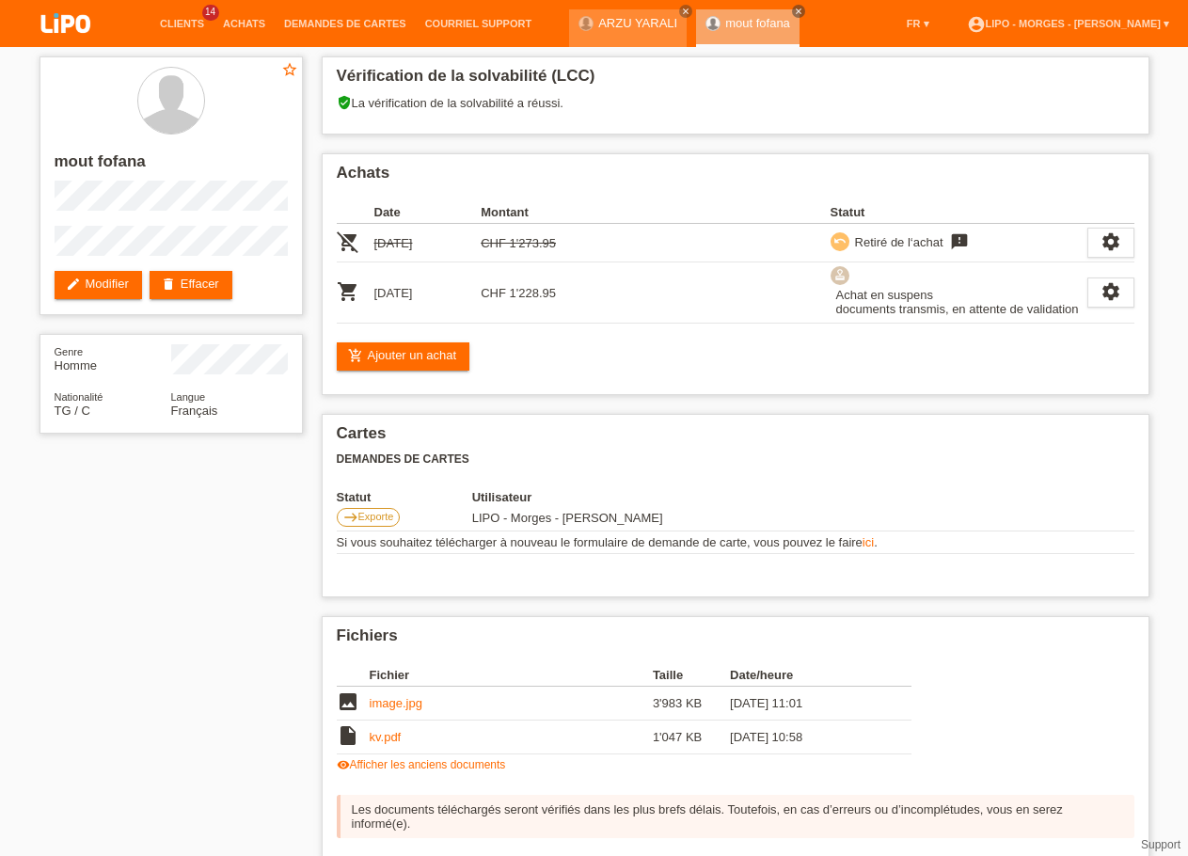
click at [1, 546] on div "star_border mout fofana edit Modifier delete Effacer Genre Homme Nationalité TG…" at bounding box center [594, 607] width 1188 height 1121
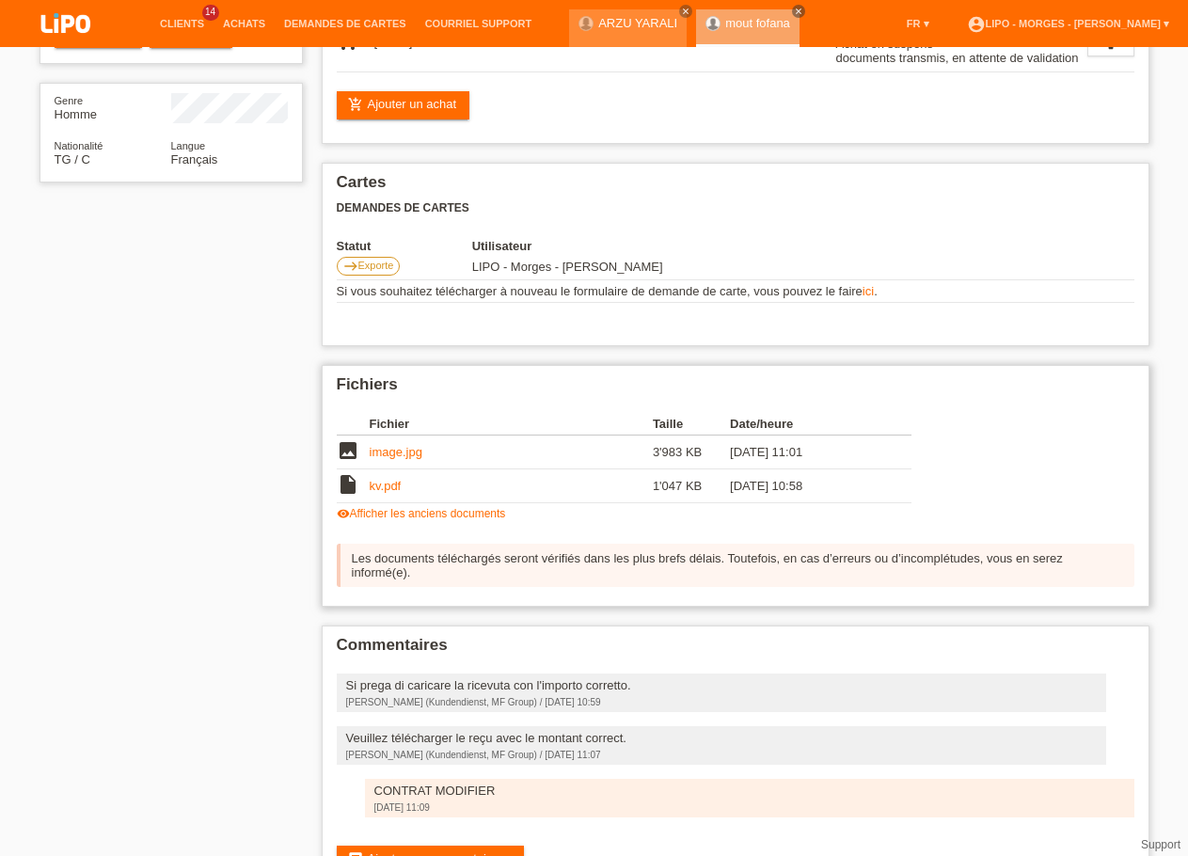
scroll to position [288, 0]
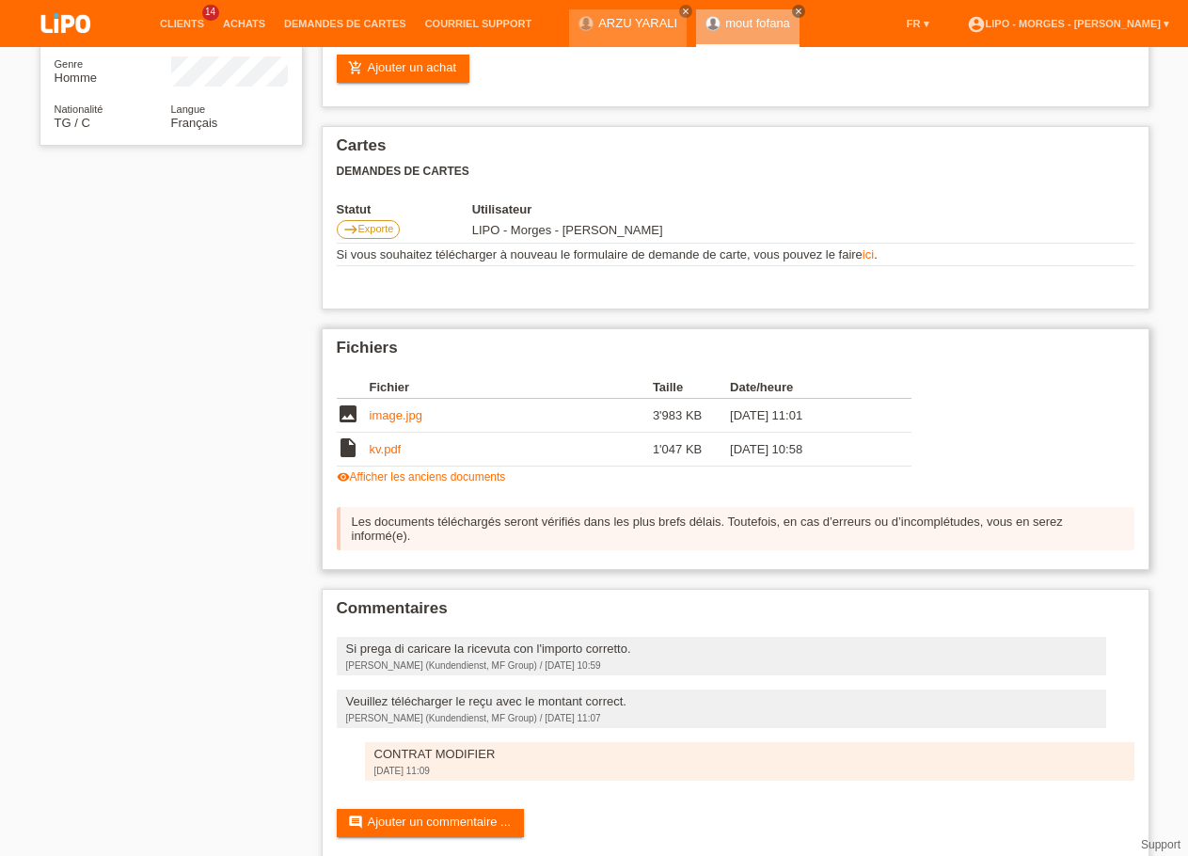
click at [489, 483] on link "visibility Afficher les anciens documents" at bounding box center [421, 476] width 169 height 13
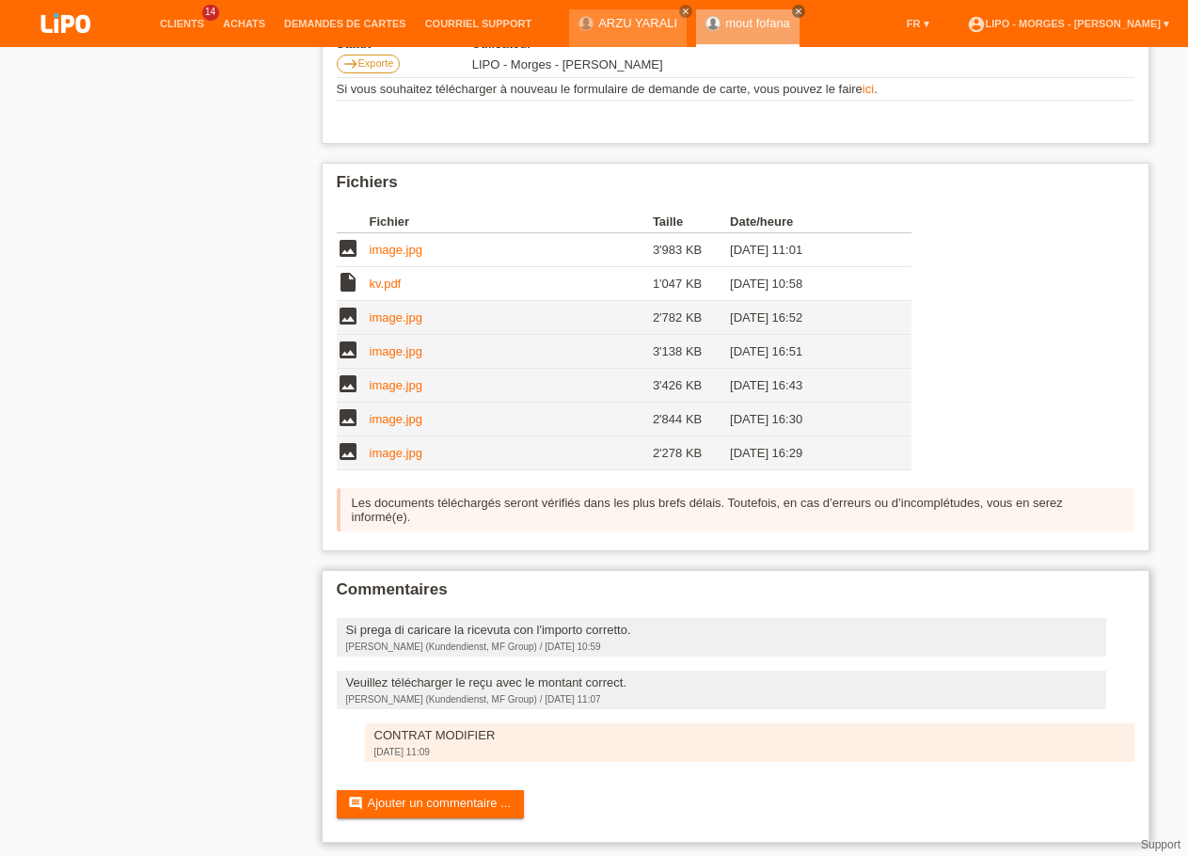
scroll to position [483, 0]
